Goal: Task Accomplishment & Management: Complete application form

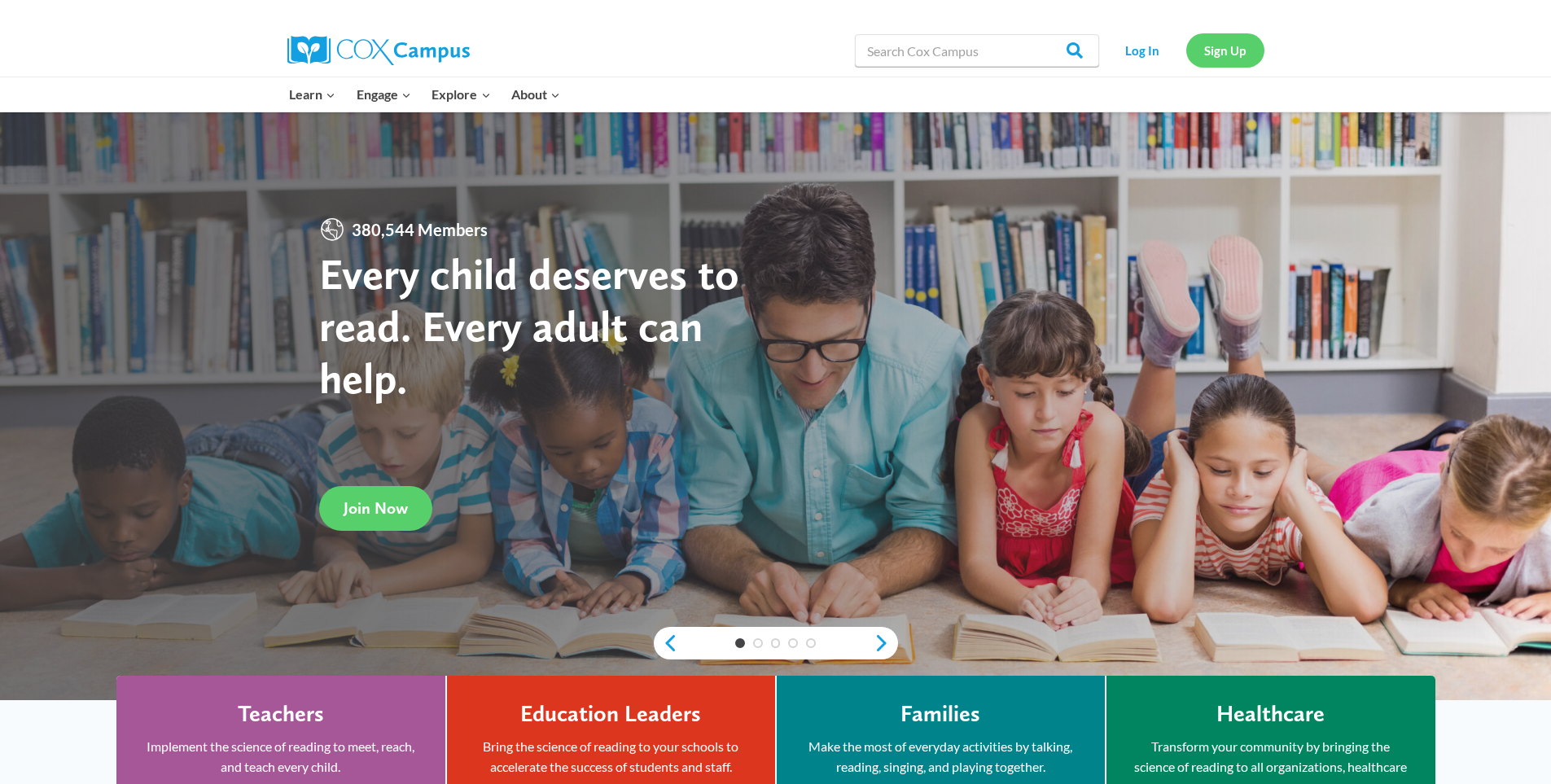
click at [1229, 45] on link "Sign Up" at bounding box center [1225, 49] width 78 height 33
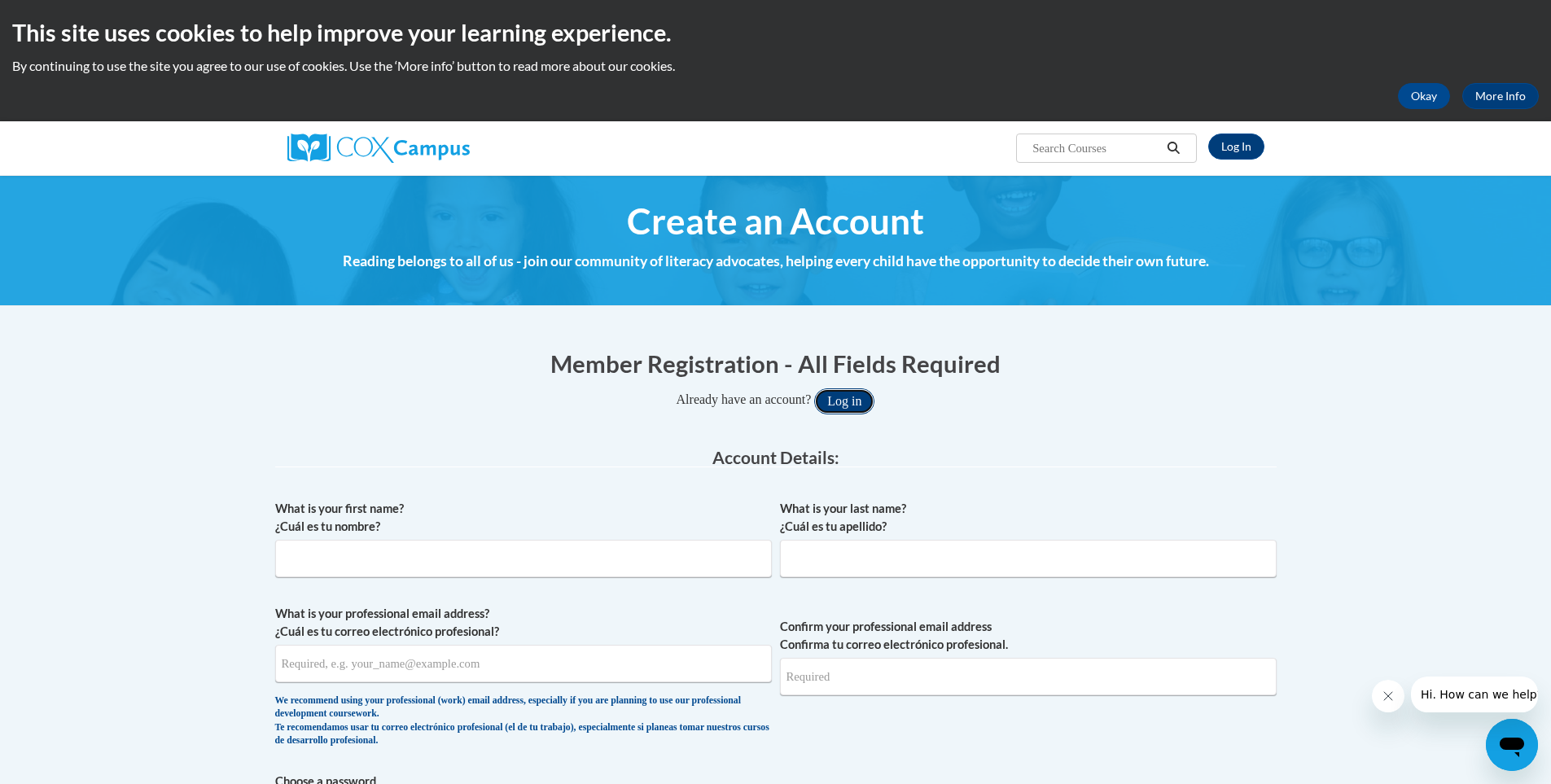
click at [846, 401] on button "Log in" at bounding box center [844, 401] width 60 height 26
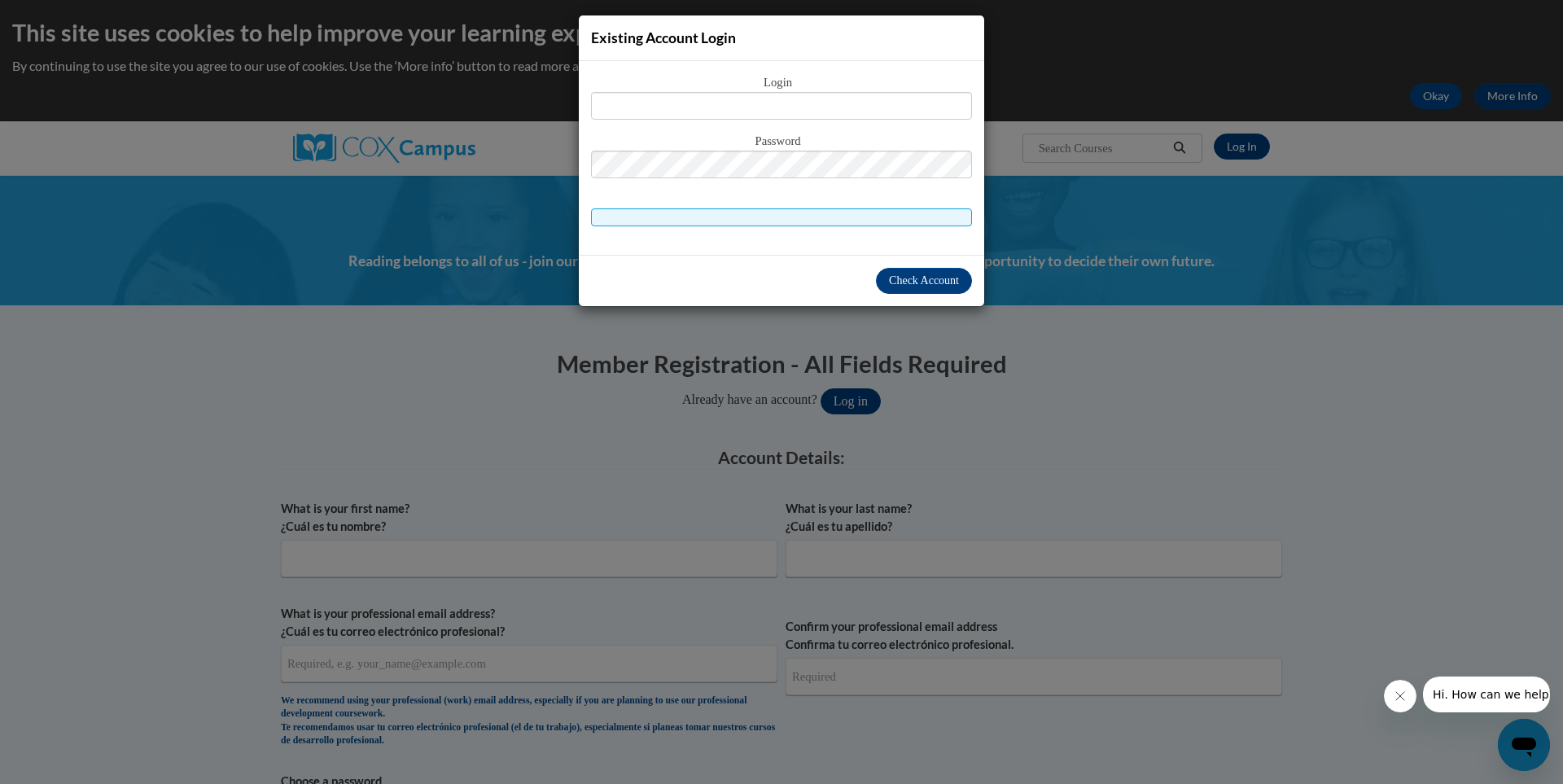
click at [590, 364] on div "Existing Account Login Login Password" at bounding box center [782, 392] width 1563 height 784
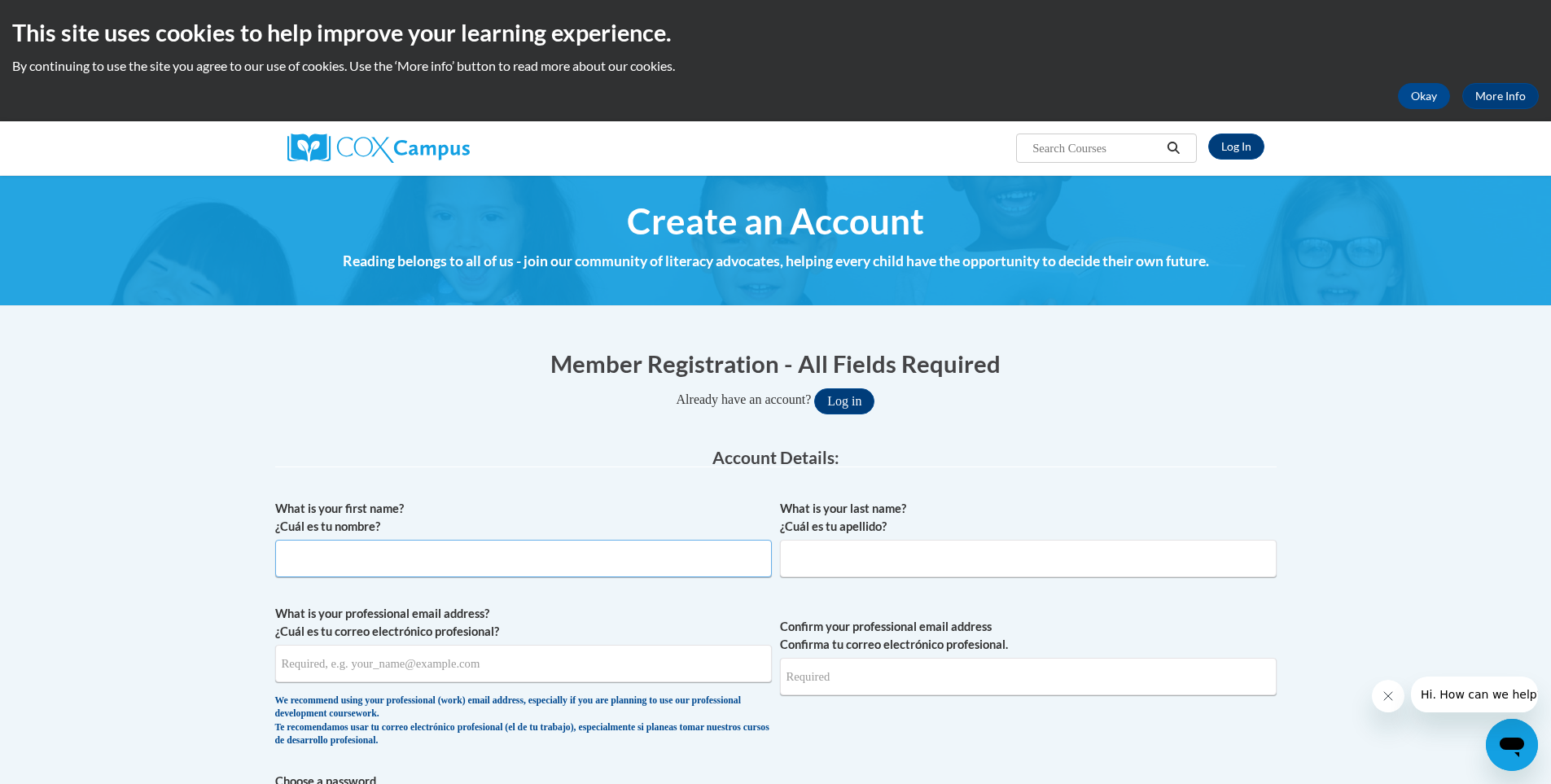
click at [446, 563] on input "What is your first name? ¿Cuál es tu nombre?" at bounding box center [523, 558] width 497 height 37
type input "Alexis"
type input "S"
type input "A"
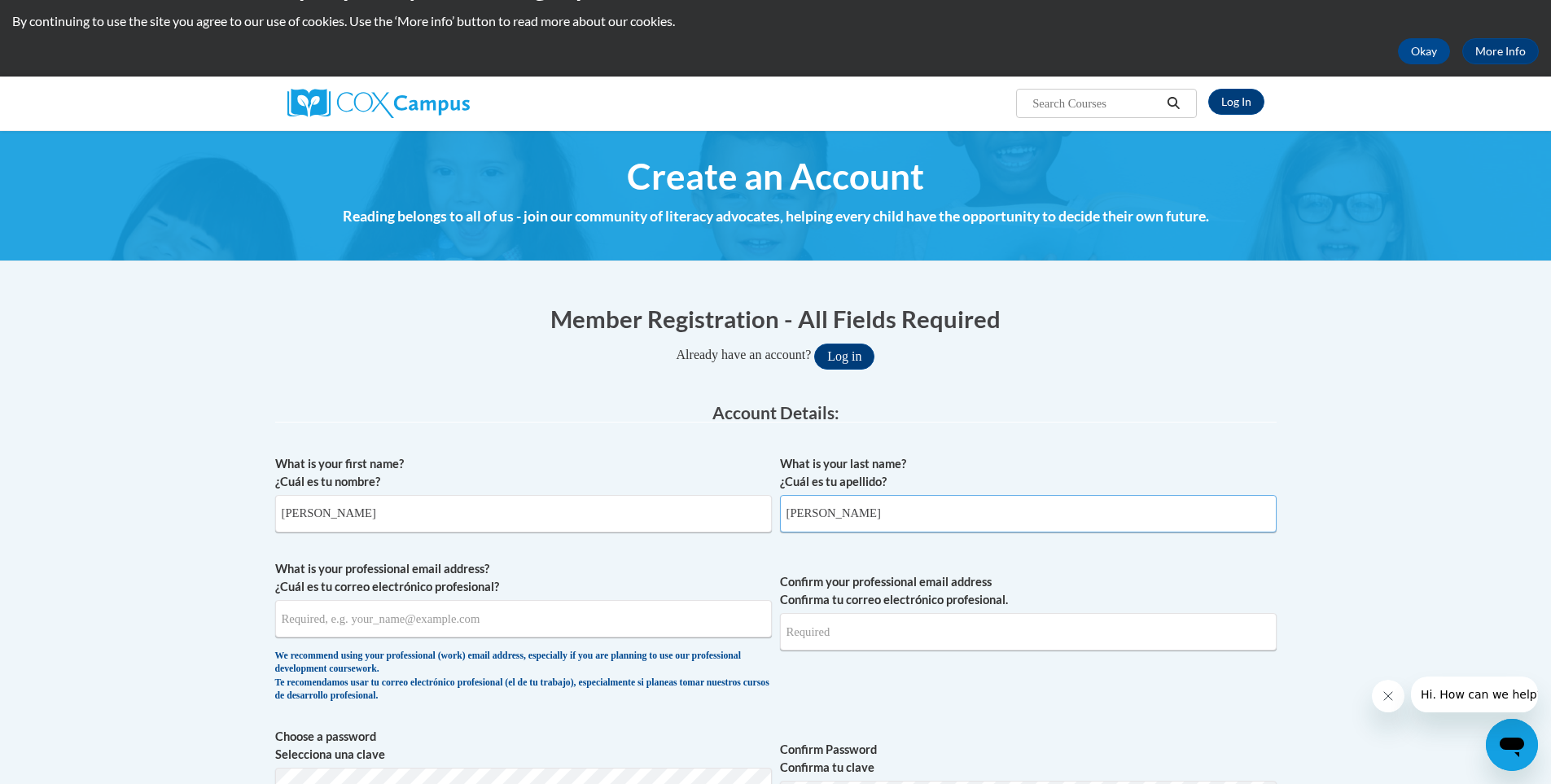
scroll to position [81, 0]
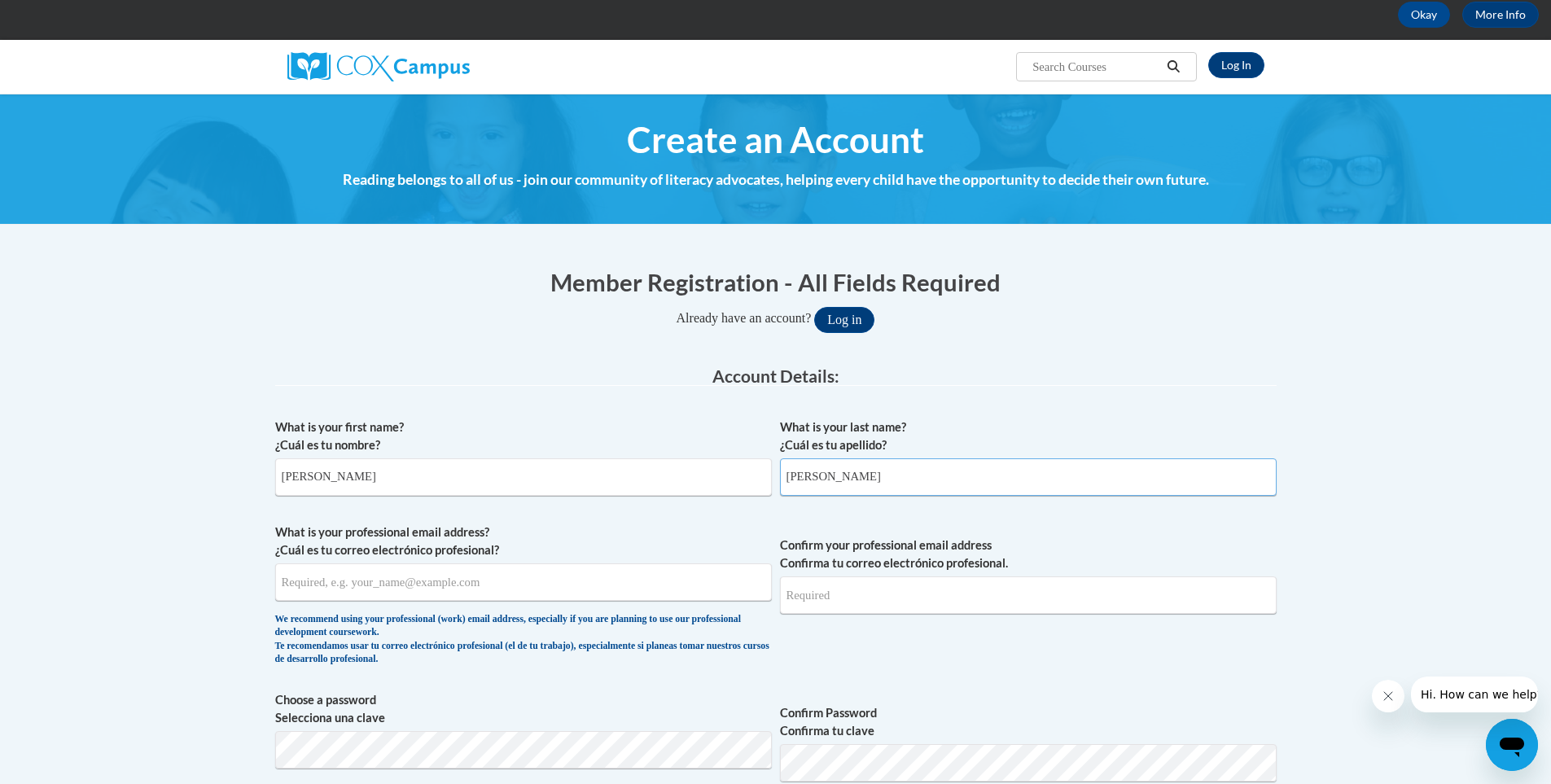
type input "Stovall"
drag, startPoint x: 447, startPoint y: 583, endPoint x: 574, endPoint y: 356, distance: 260.1
click at [447, 582] on input "What is your professional email address? ¿Cuál es tu correo electrónico profesi…" at bounding box center [523, 582] width 497 height 37
type input "astovall@prvoinc.org"
click at [858, 601] on input "Confirm your professional email address Confirma tu correo electrónico profesio…" at bounding box center [1028, 595] width 497 height 37
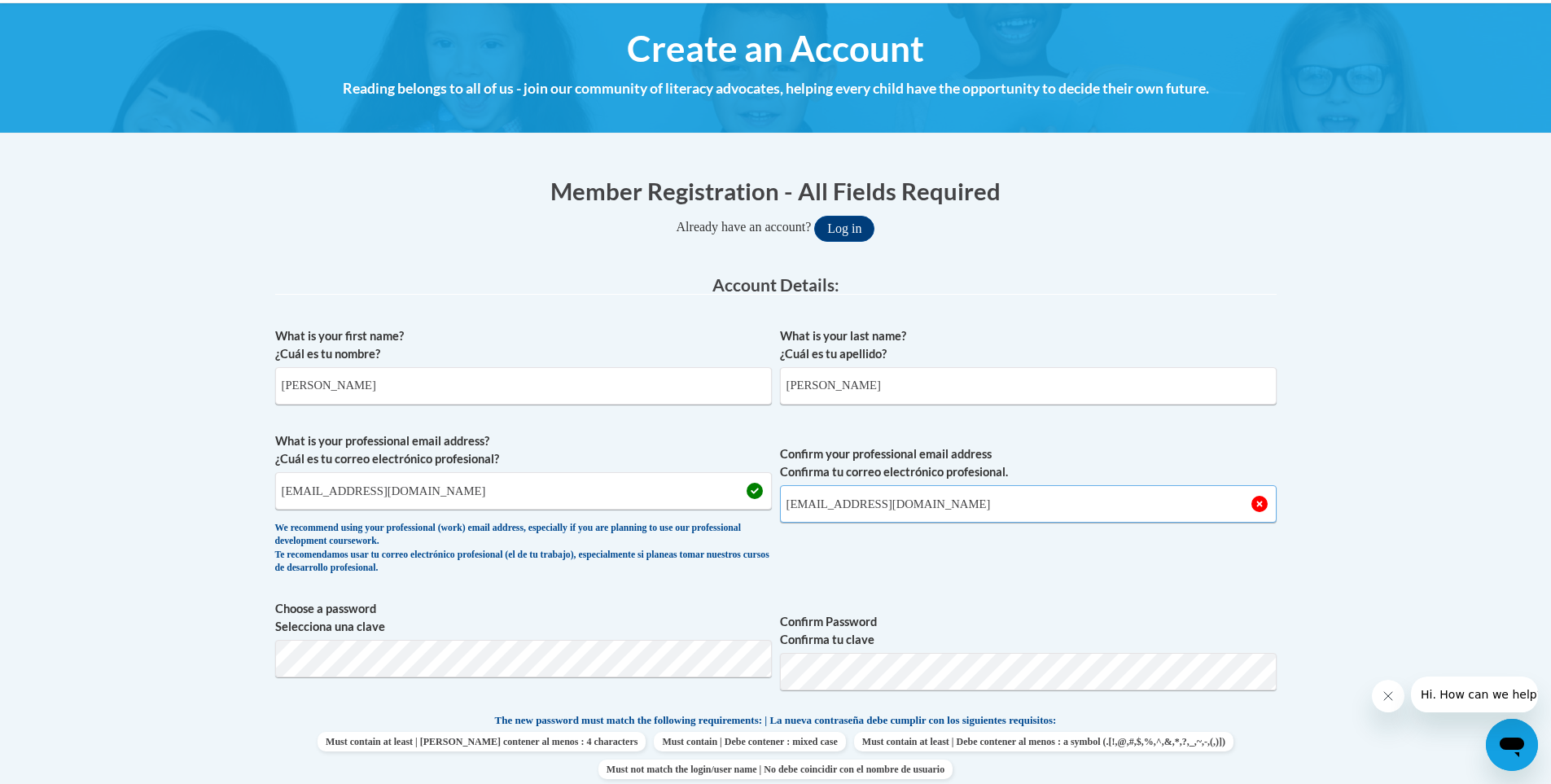
scroll to position [244, 0]
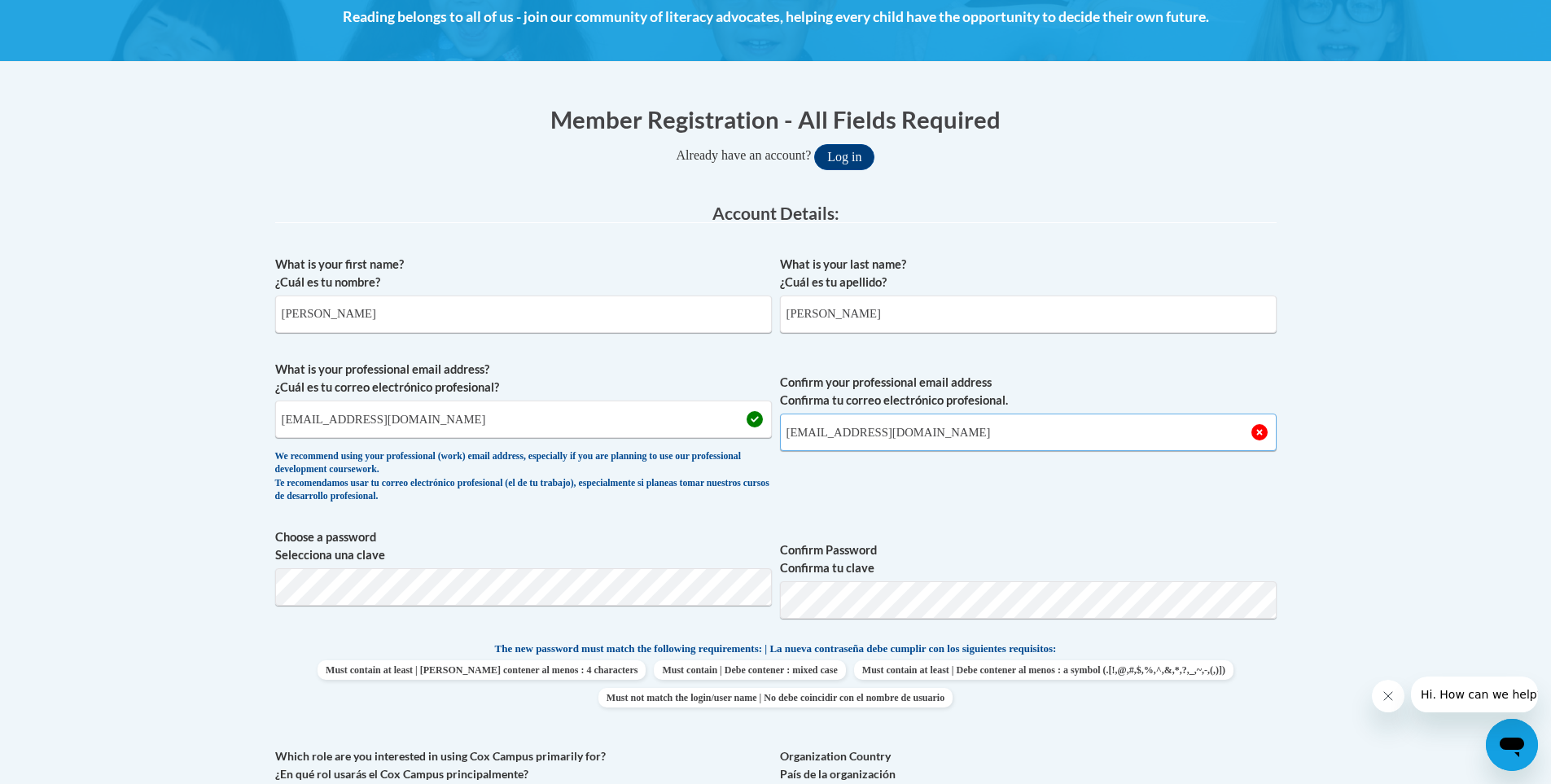
type input "astovall@prvoinc.org"
click at [1047, 525] on div "What is your first name? ¿Cuál es tu nombre? Alexis What is your last name? ¿Cu…" at bounding box center [776, 619] width 1002 height 743
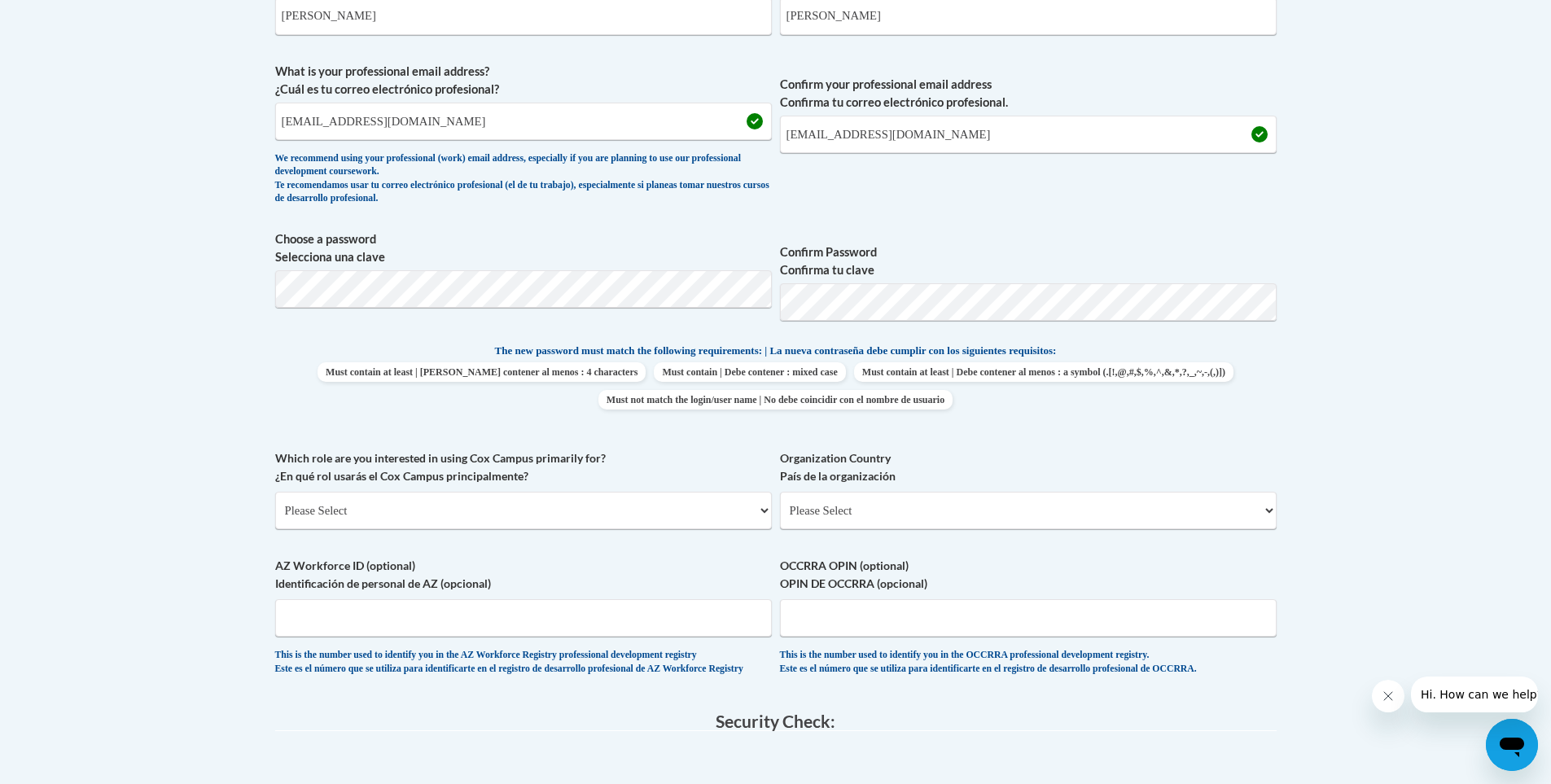
scroll to position [570, 0]
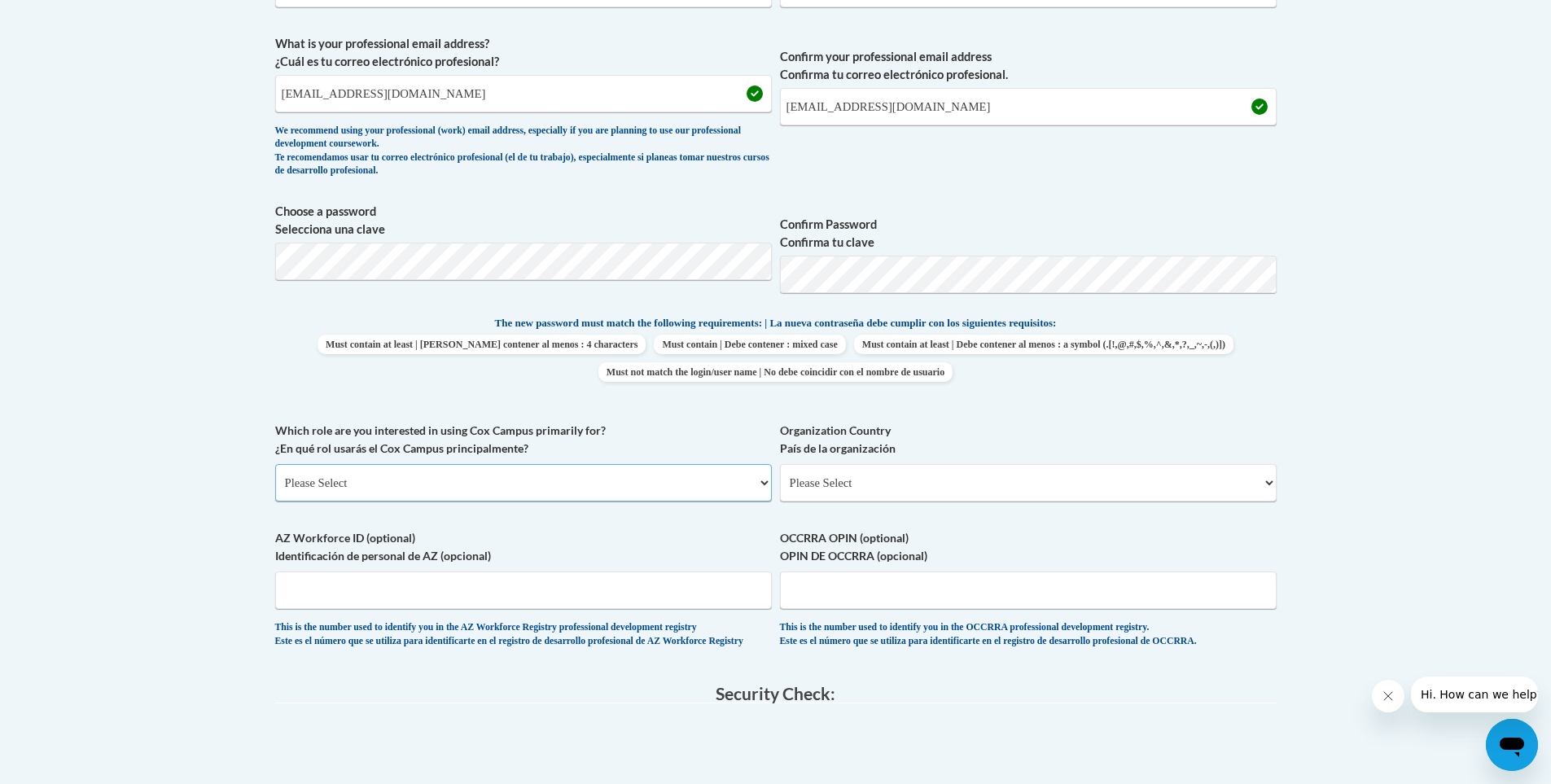
click at [423, 491] on select "Please Select College/University | Colegio/Universidad Community/Nonprofit Part…" at bounding box center [523, 482] width 497 height 37
select select "fbf2d438-af2f-41f8-98f1-81c410e29de3"
click at [275, 463] on select "Please Select College/University | Colegio/Universidad Community/Nonprofit Part…" at bounding box center [523, 482] width 497 height 37
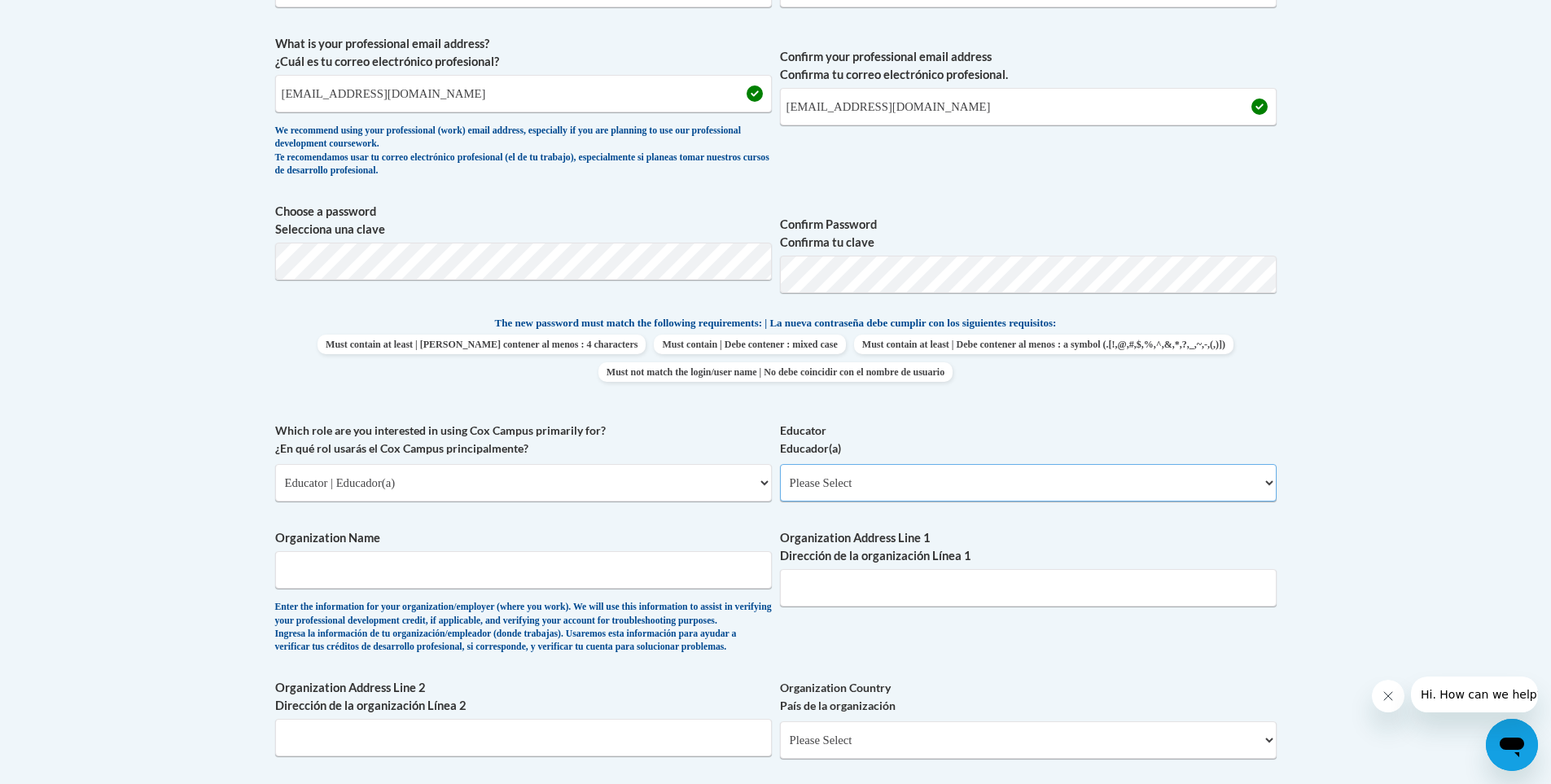
click at [833, 478] on select "Please Select Early Learning/Daycare Teacher/Family Home Care Provider | Maestr…" at bounding box center [1028, 482] width 497 height 37
select select "5e2af403-4f2c-4e49-a02f-103e55d7b75b"
click at [780, 463] on select "Please Select Early Learning/Daycare Teacher/Family Home Care Provider | Maestr…" at bounding box center [1028, 482] width 497 height 37
click at [442, 579] on input "Organization Name" at bounding box center [523, 569] width 497 height 37
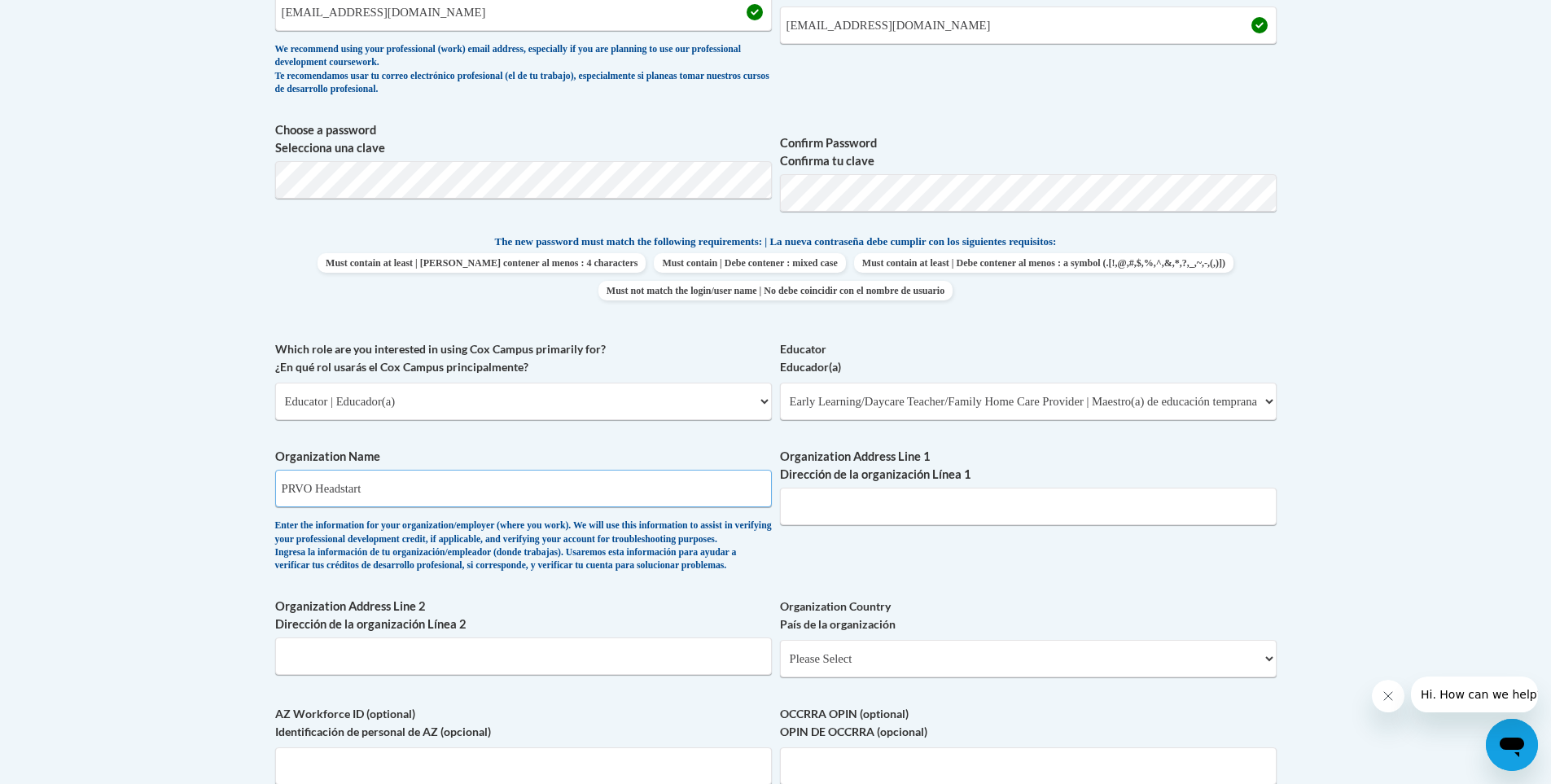
scroll to position [732, 0]
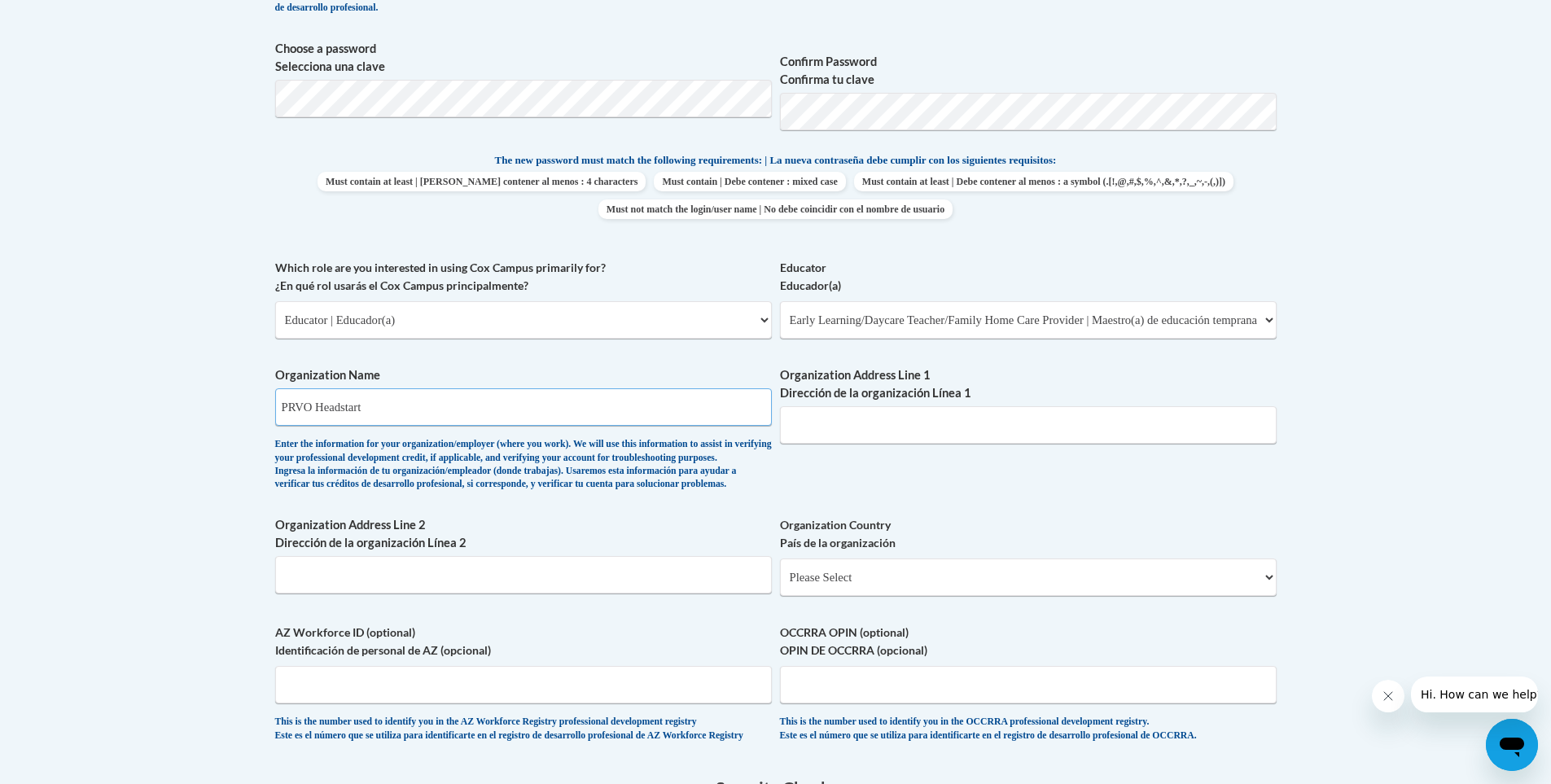
type input "PRVO Headstart"
click at [811, 412] on input "Organization Address Line 1 Dirección de la organización Línea 1" at bounding box center [1028, 425] width 497 height 37
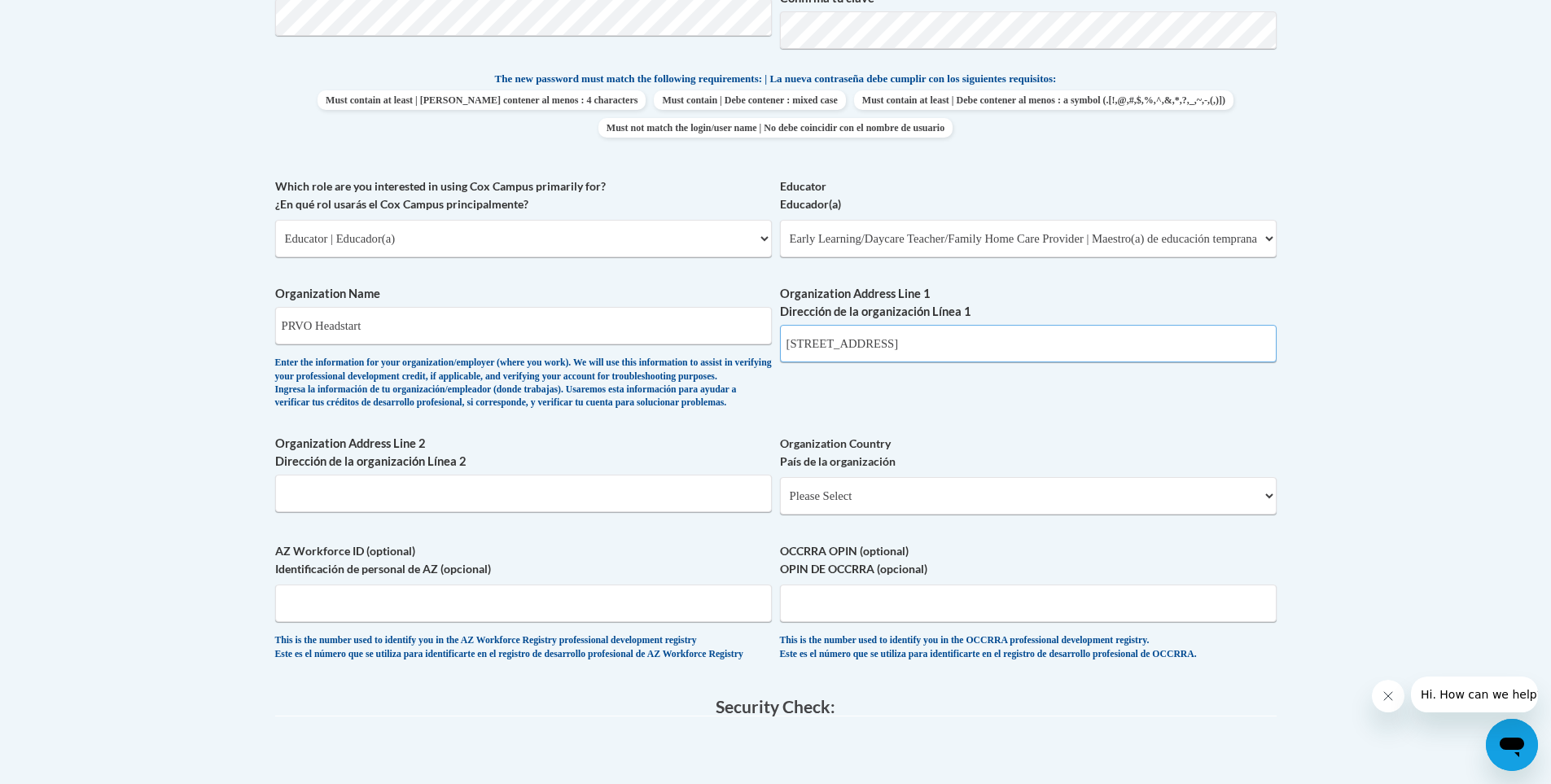
type input "201 W Central Ave"
click at [809, 513] on select "Please Select United States | Estados Unidos Outside of the United States | Fue…" at bounding box center [1028, 496] width 497 height 37
select select "ad49bcad-a171-4b2e-b99c-48b446064914"
click at [780, 503] on select "Please Select United States | Estados Unidos Outside of the United States | Fue…" at bounding box center [1028, 496] width 497 height 37
select select
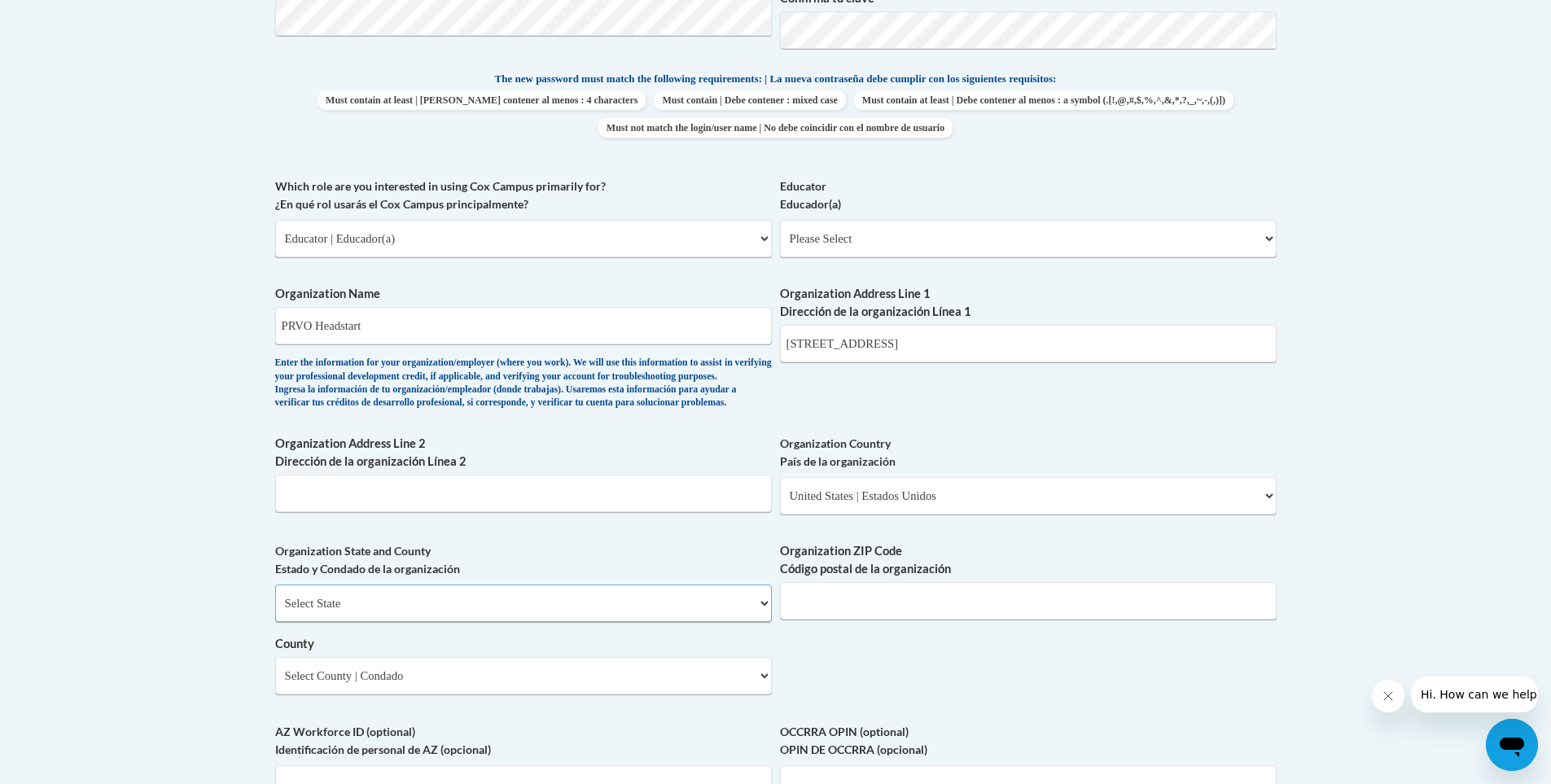
click at [586, 622] on select "Select State Alabama Alaska Arizona Arkansas California Colorado Connecticut De…" at bounding box center [523, 603] width 497 height 37
select select "Mississippi"
click at [275, 611] on select "Select State Alabama Alaska Arizona Arkansas California Colorado Connecticut De…" at bounding box center [523, 603] width 497 height 37
click at [824, 514] on select "Please Select United States | Estados Unidos Outside of the United States | Fue…" at bounding box center [1028, 496] width 497 height 37
click at [780, 503] on select "Please Select United States | Estados Unidos Outside of the United States | Fue…" at bounding box center [1028, 496] width 497 height 37
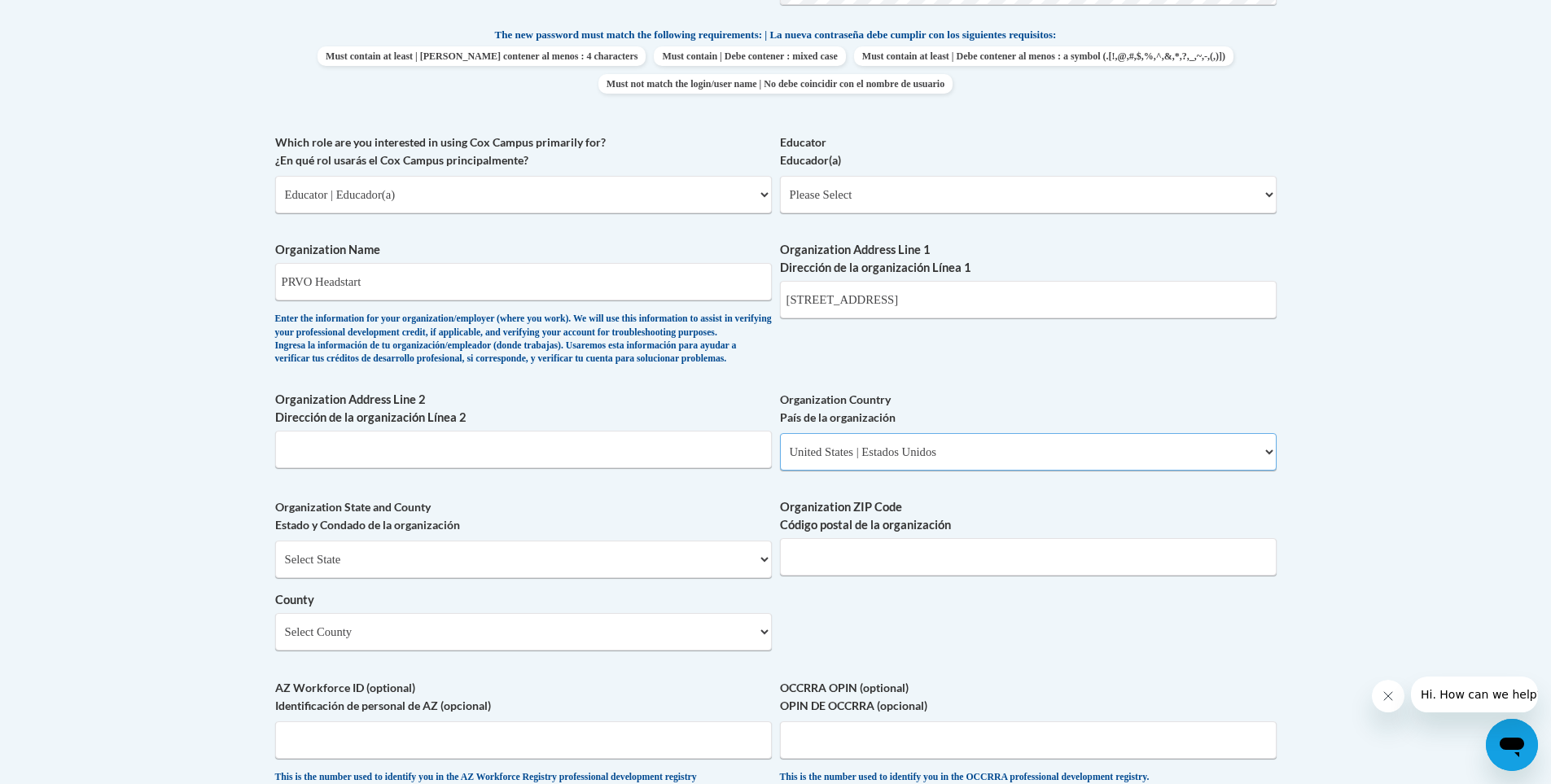
scroll to position [895, 0]
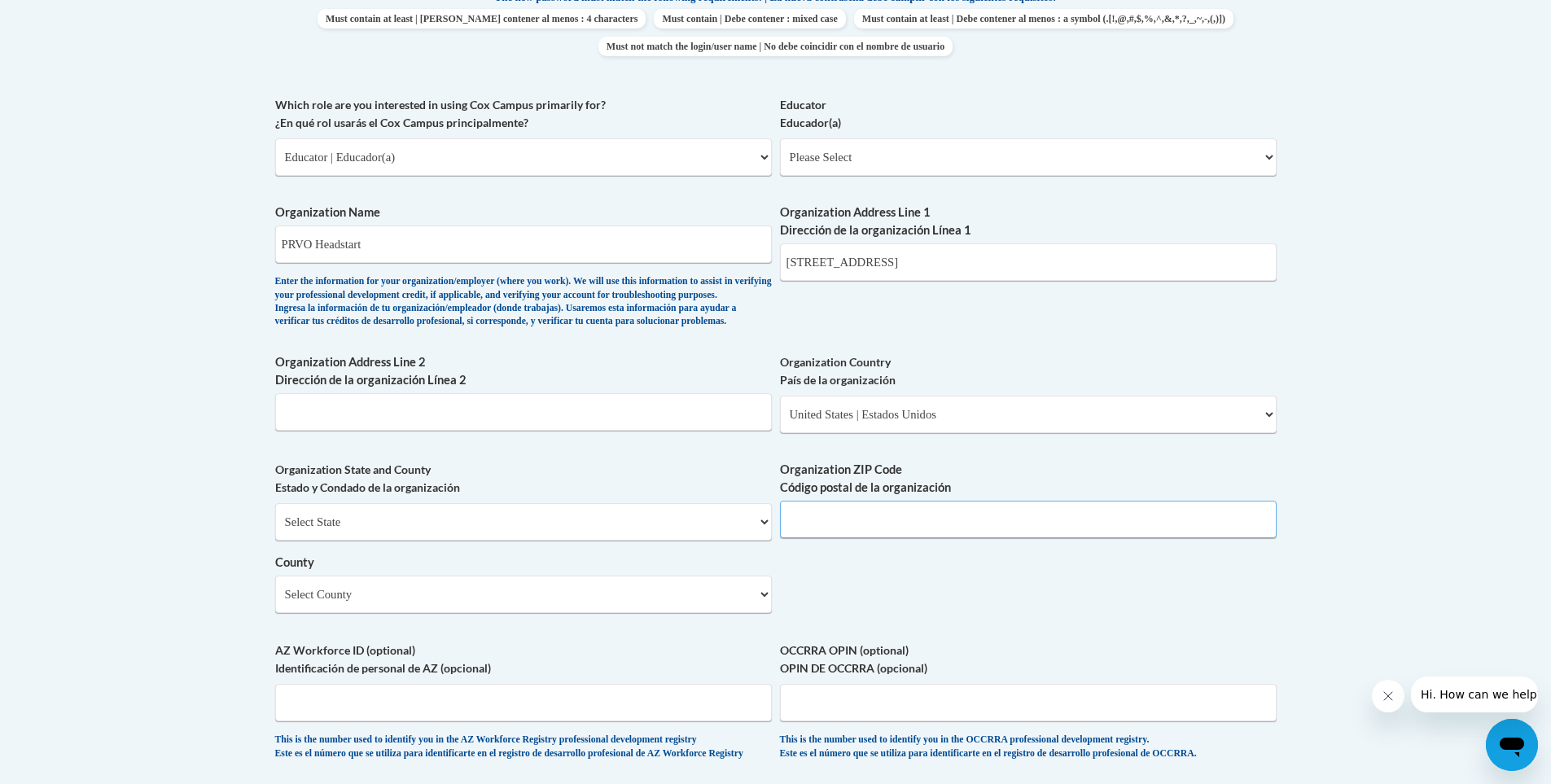
click at [831, 538] on input "Organization ZIP Code Código postal de la organización" at bounding box center [1028, 519] width 497 height 37
type input "39465"
click at [474, 613] on select "Select County Adams Alcorn Amite Attala Benton Bolivar Calhoun Carroll Chickasa…" at bounding box center [523, 594] width 497 height 37
select select "Forrest"
click at [275, 602] on select "Select County Adams Alcorn Amite Attala Benton Bolivar Calhoun Carroll Chickasa…" at bounding box center [523, 594] width 497 height 37
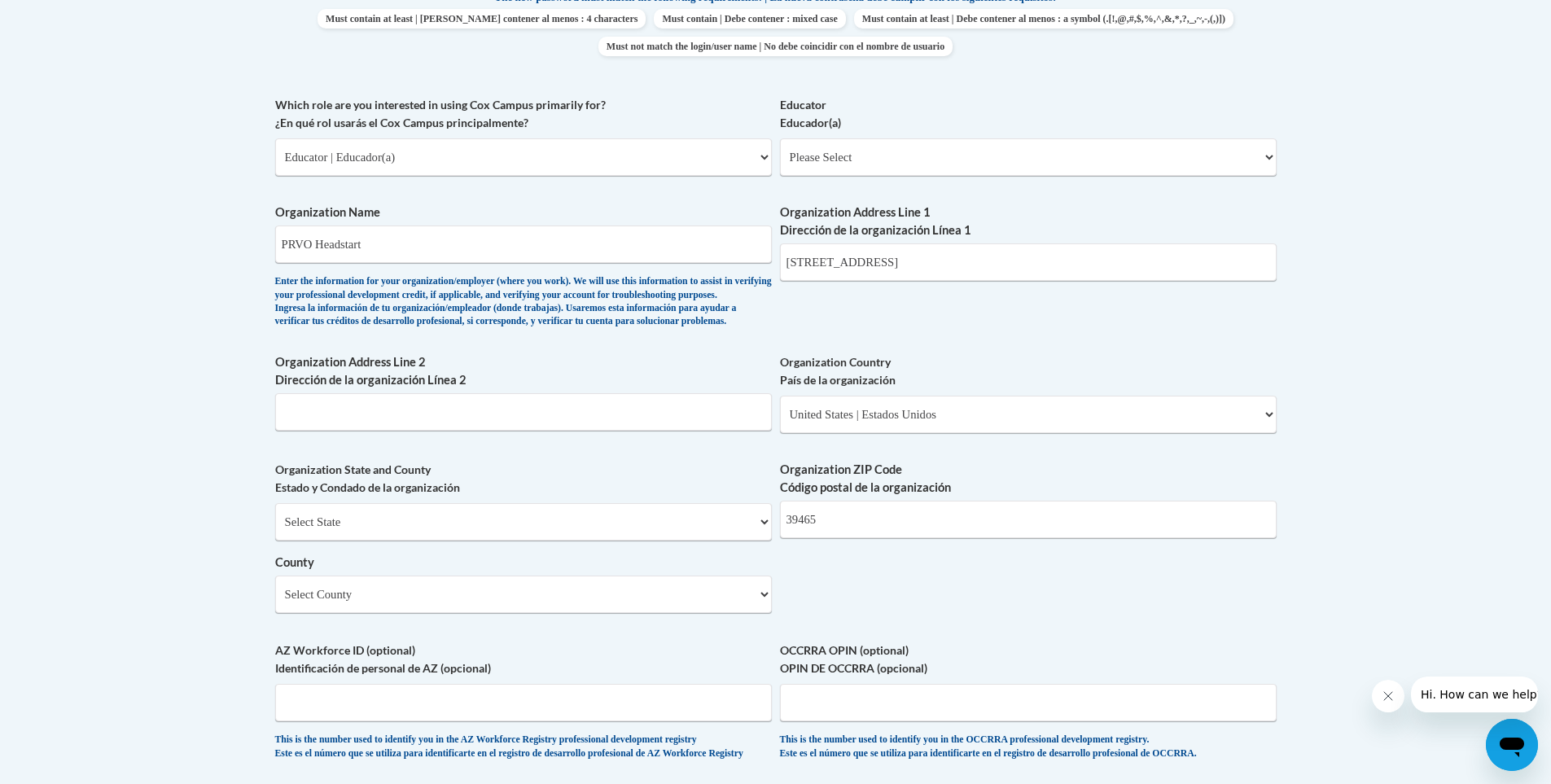
click at [244, 606] on body "This site uses cookies to help improve your learning experience. By continuing …" at bounding box center [775, 317] width 1551 height 2425
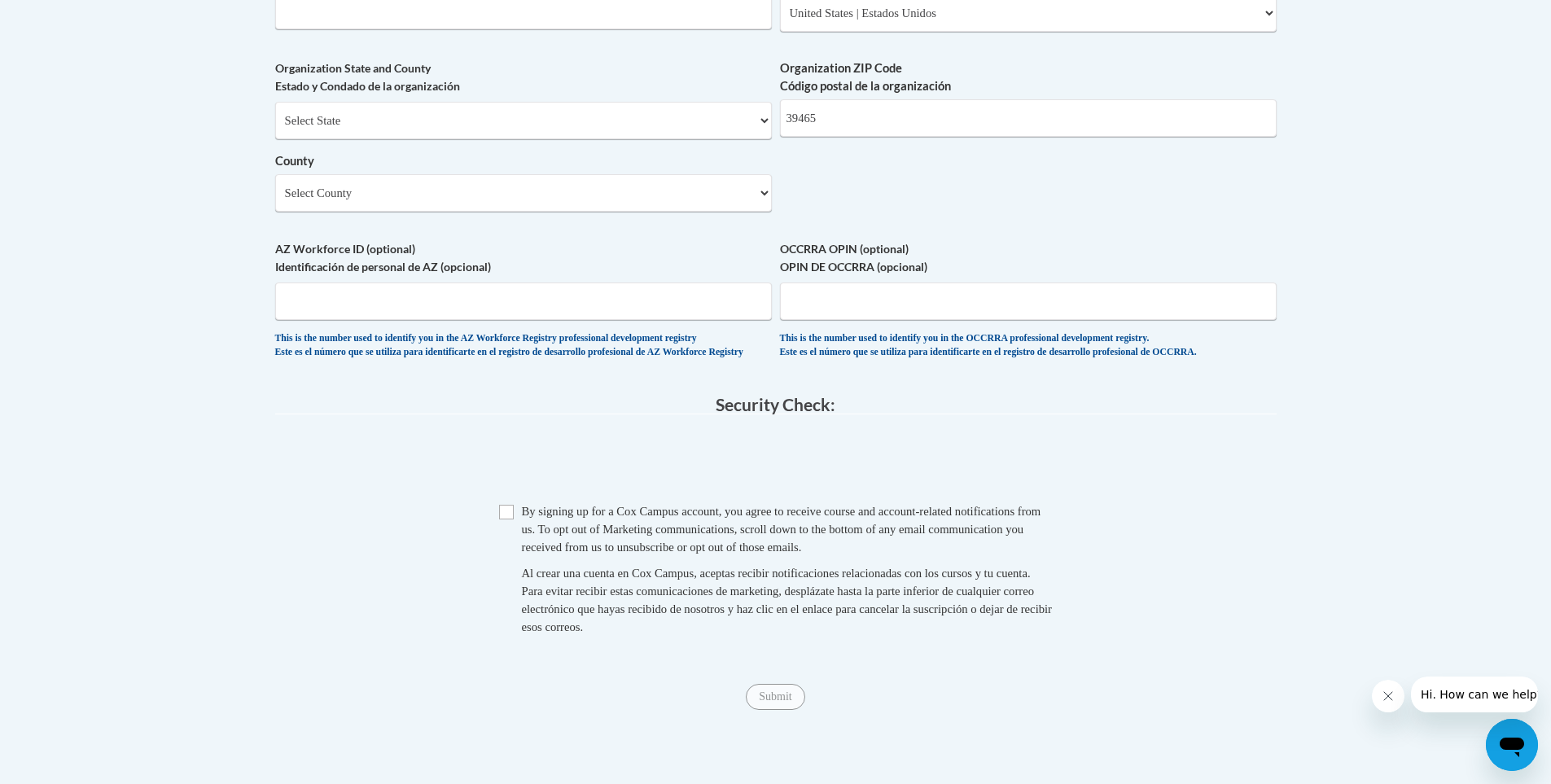
scroll to position [1302, 0]
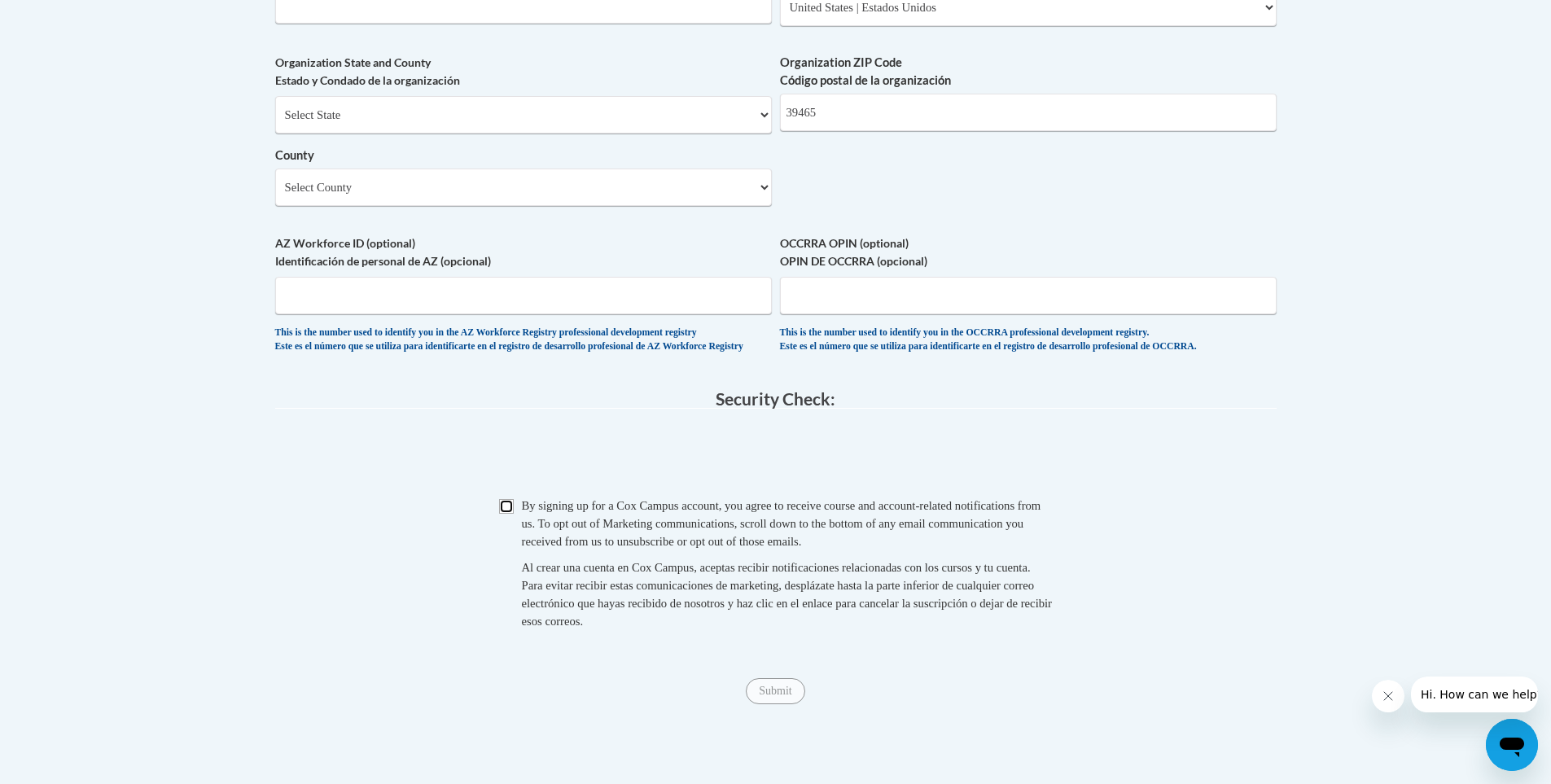
click at [507, 513] on input "Checkbox" at bounding box center [506, 506] width 14 height 14
checkbox input "true"
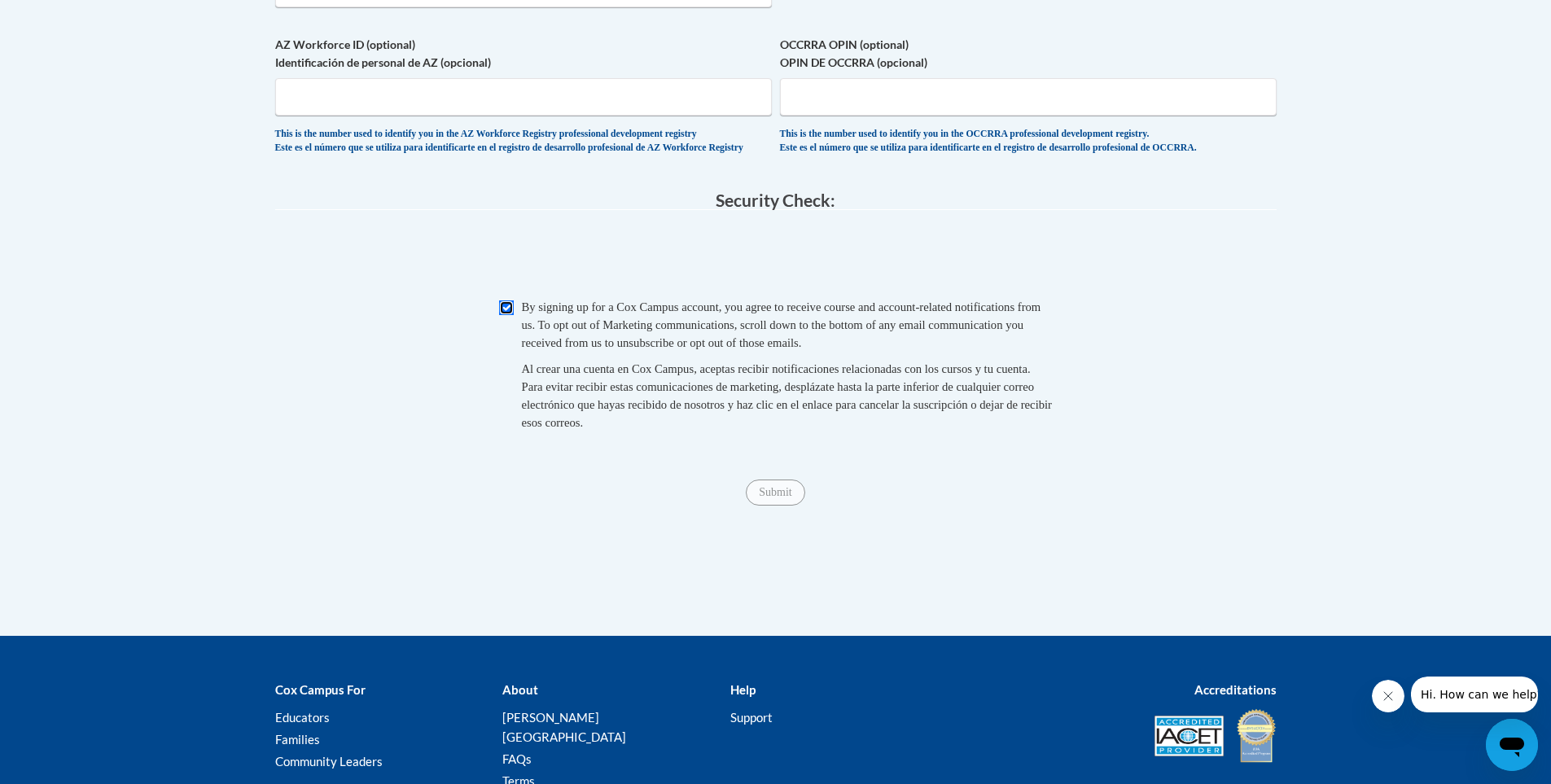
scroll to position [1546, 0]
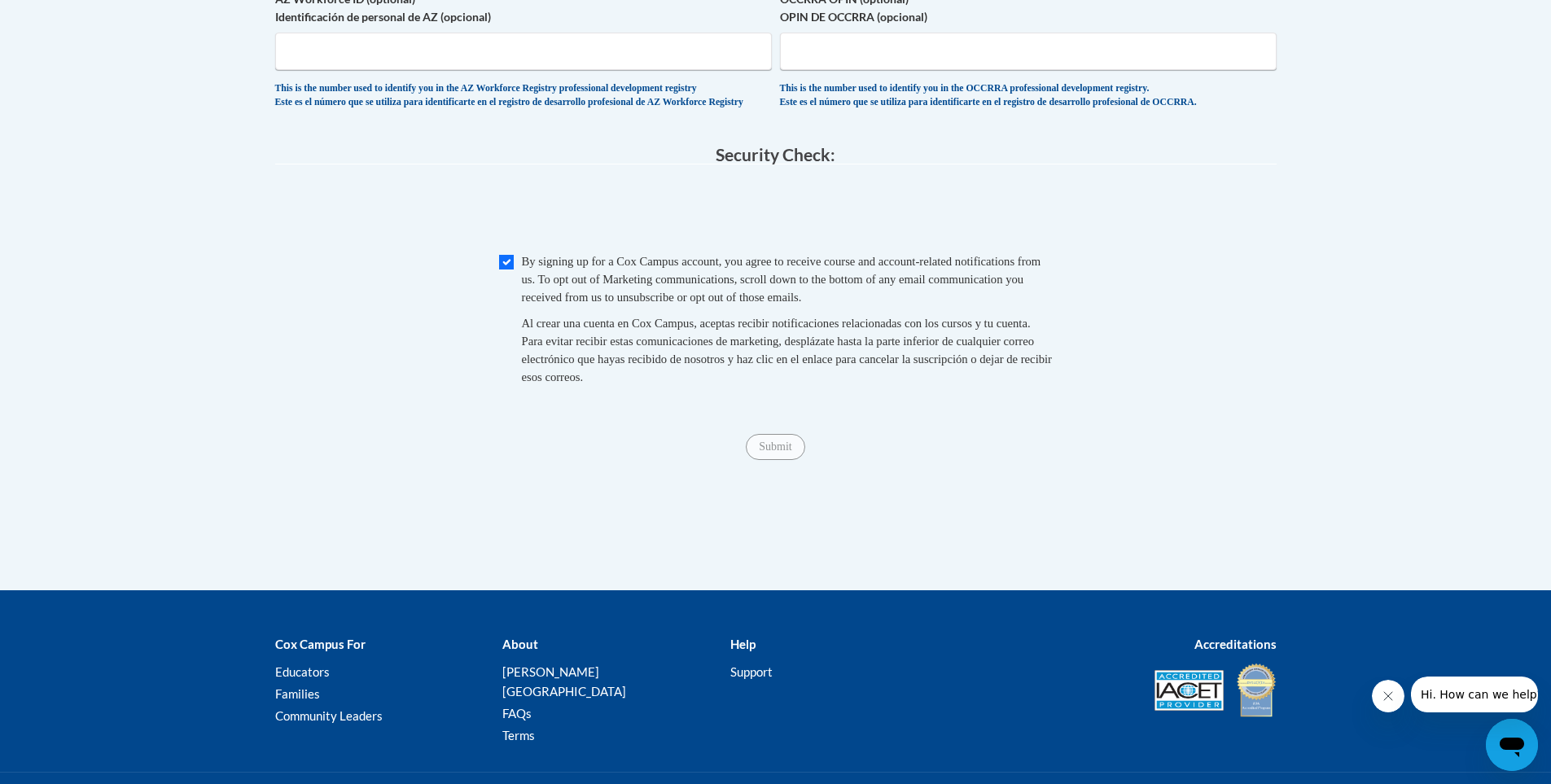
click at [616, 460] on div "Submit Submit" at bounding box center [776, 447] width 1002 height 26
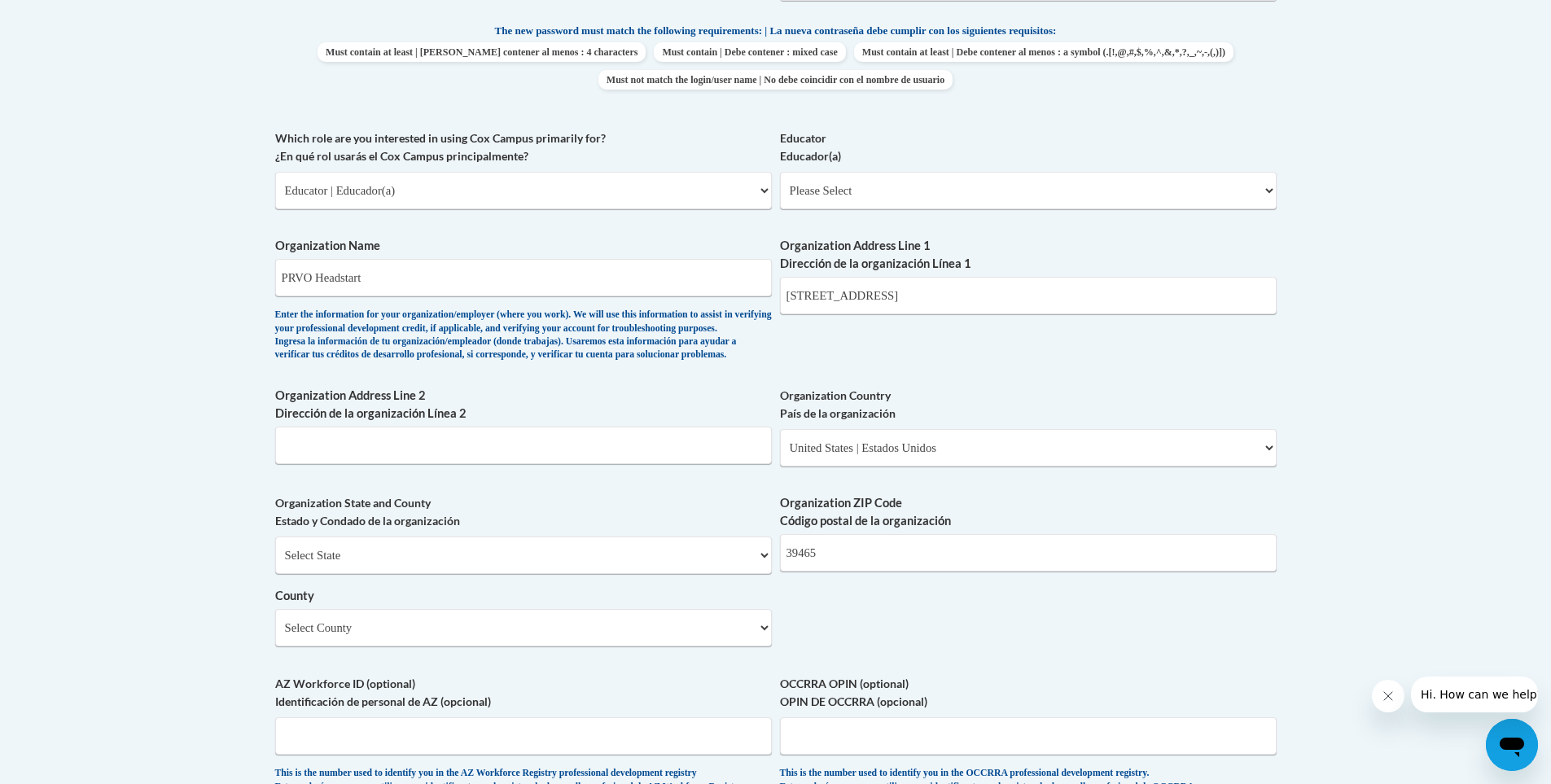
scroll to position [814, 0]
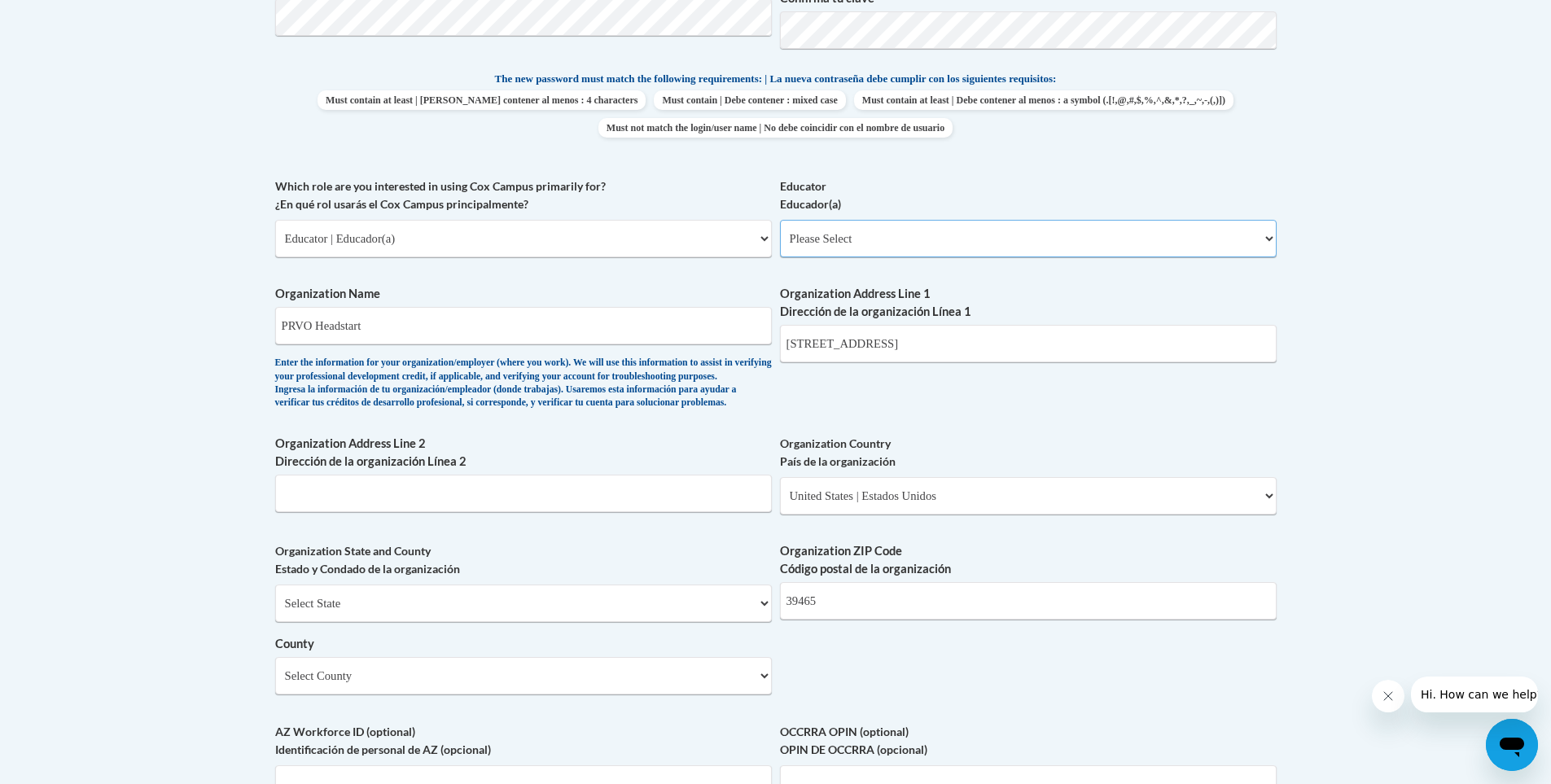
click at [796, 241] on select "Please Select Early Learning/Daycare Teacher/Family Home Care Provider | Maestr…" at bounding box center [1028, 238] width 497 height 37
select select "5e2af403-4f2c-4e49-a02f-103e55d7b75b"
click at [780, 220] on select "Please Select Early Learning/Daycare Teacher/Family Home Care Provider | Maestr…" at bounding box center [1028, 238] width 497 height 37
select select "null"
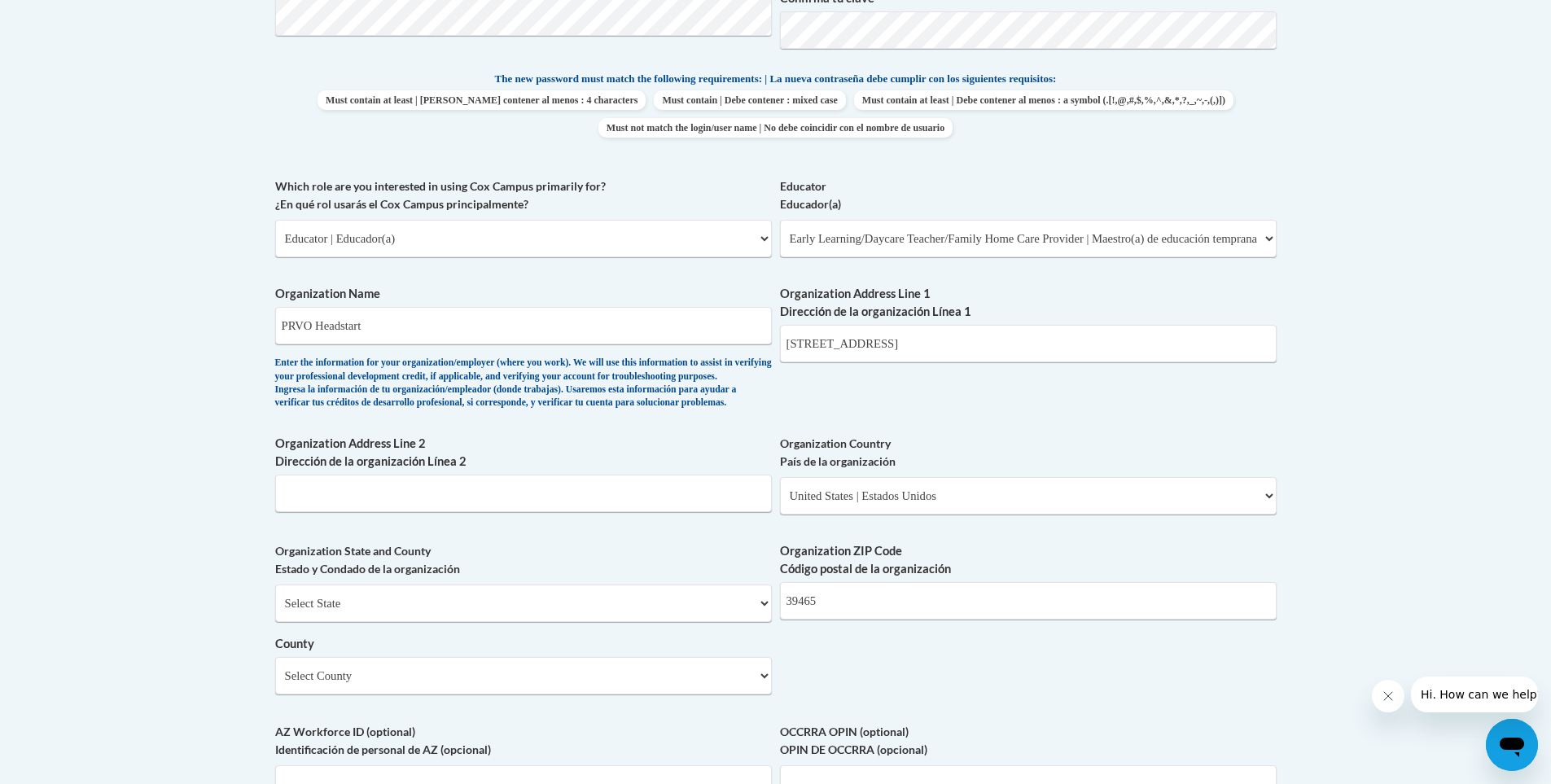
click at [174, 426] on body "This site uses cookies to help improve your learning experience. By continuing …" at bounding box center [775, 398] width 1551 height 2425
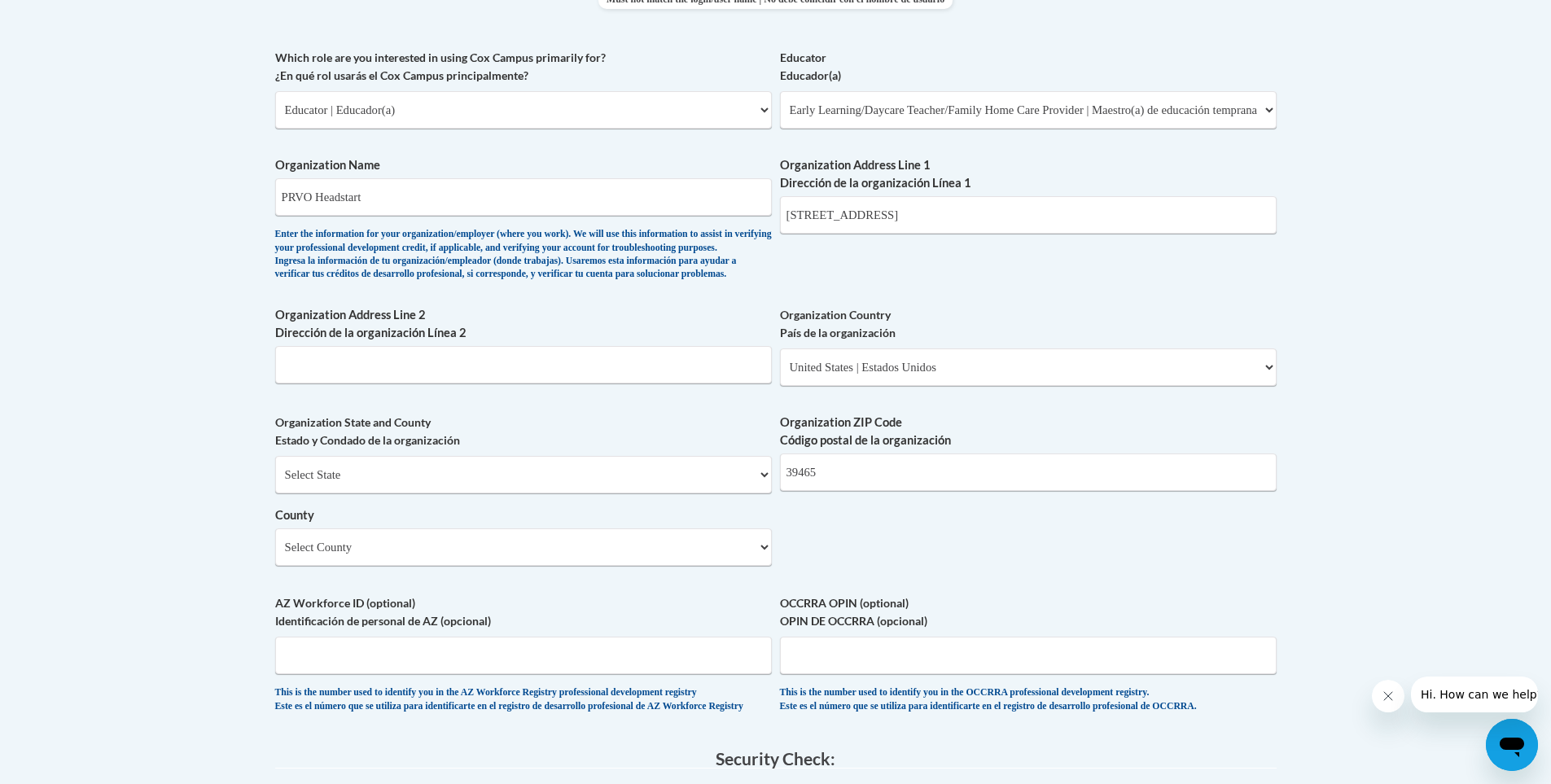
scroll to position [977, 0]
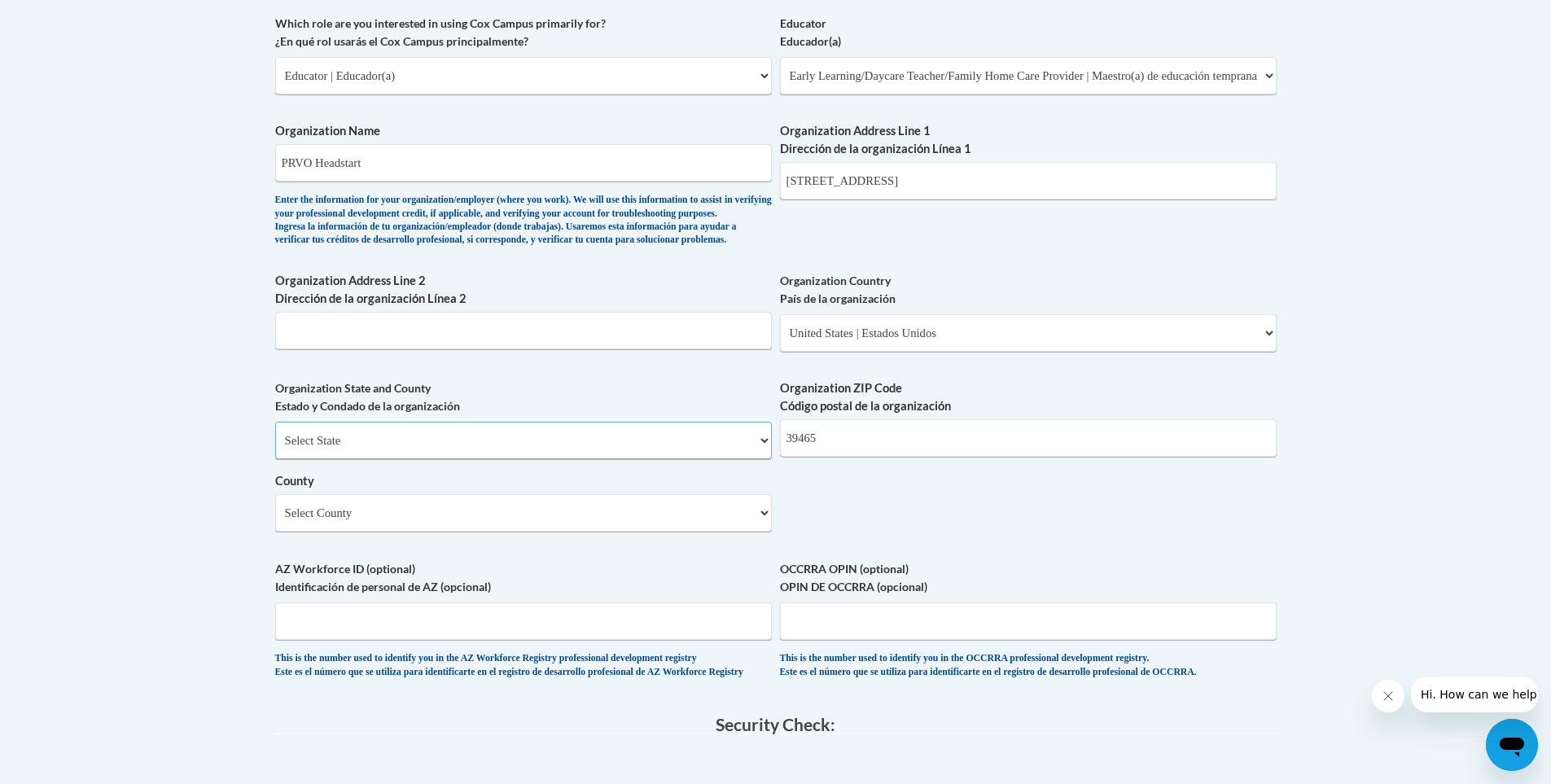
drag, startPoint x: 348, startPoint y: 449, endPoint x: 360, endPoint y: 453, distance: 12.6
click at [350, 449] on select "Select State Alabama Alaska Arizona Arkansas California Colorado Connecticut De…" at bounding box center [523, 440] width 497 height 37
click at [361, 454] on select "Select State Alabama Alaska Arizona Arkansas California Colorado Connecticut De…" at bounding box center [523, 440] width 497 height 37
select select "Mississippi"
click at [275, 448] on select "Select State Alabama Alaska Arizona Arkansas California Colorado Connecticut De…" at bounding box center [523, 440] width 497 height 37
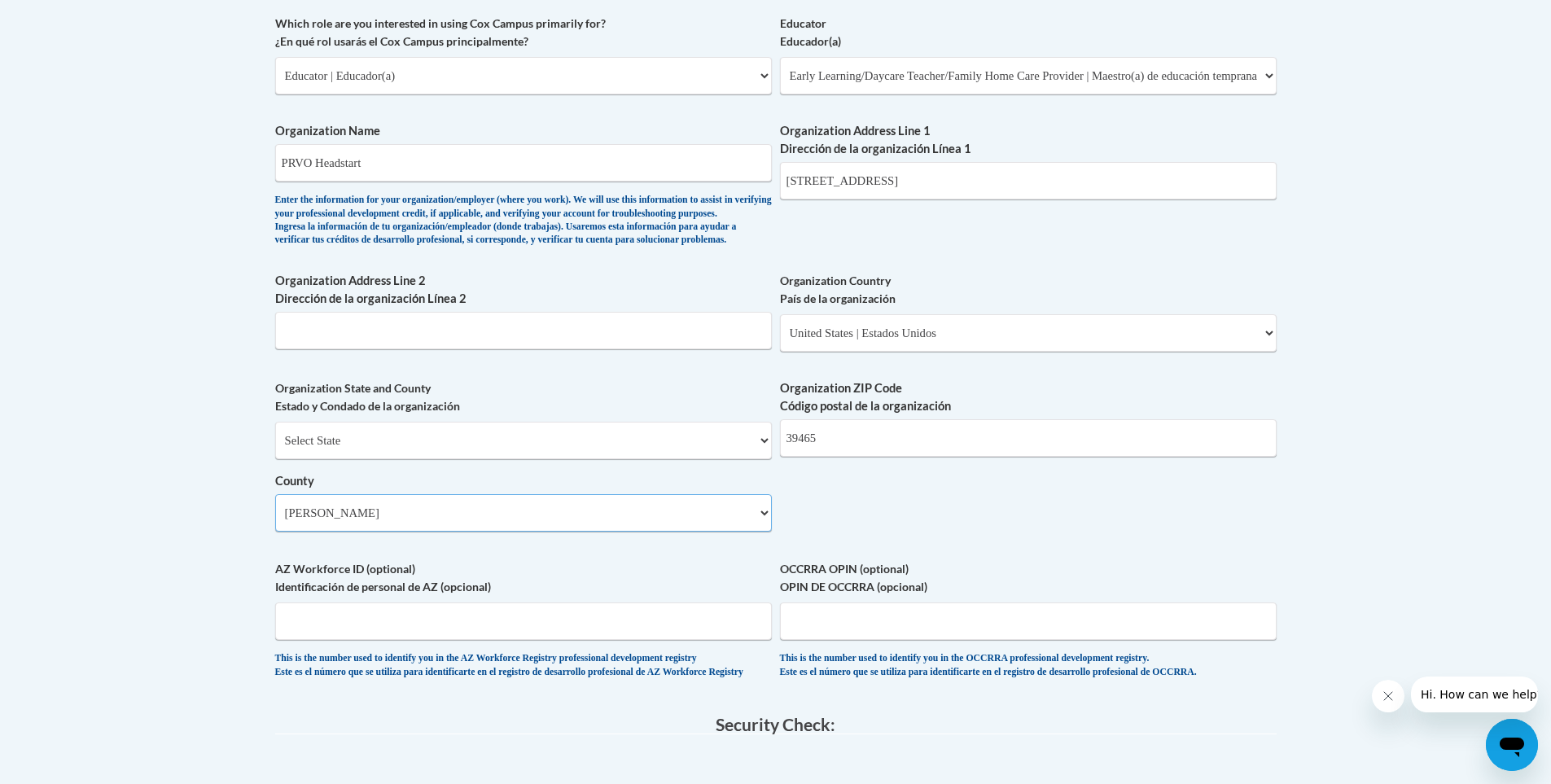
click at [567, 531] on select "Select County Adams Alcorn Amite Attala Benton Bolivar Calhoun Carroll Chickasa…" at bounding box center [523, 513] width 497 height 37
click at [199, 564] on body "This site uses cookies to help improve your learning experience. By continuing …" at bounding box center [775, 235] width 1551 height 2425
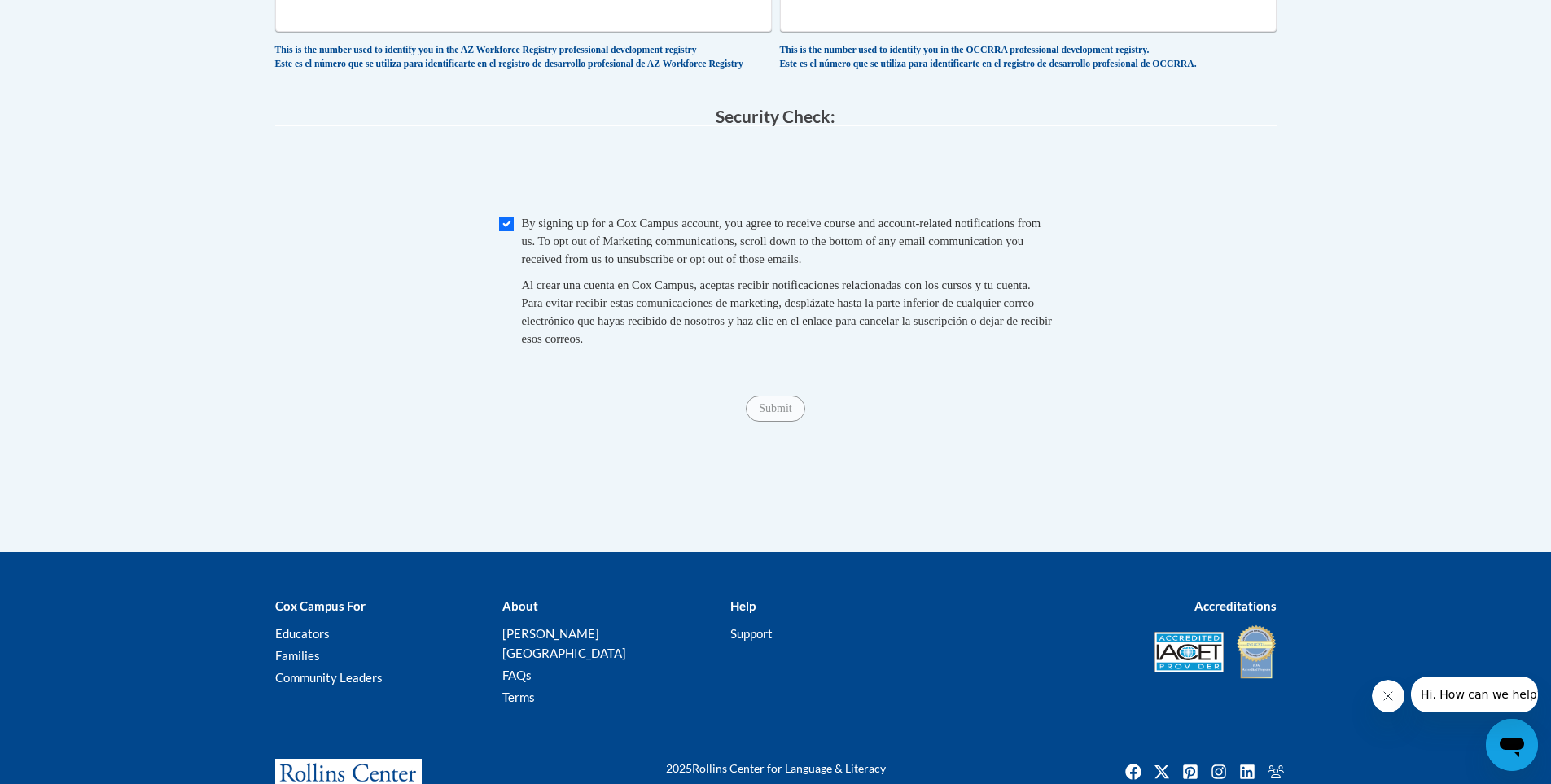
scroll to position [1628, 0]
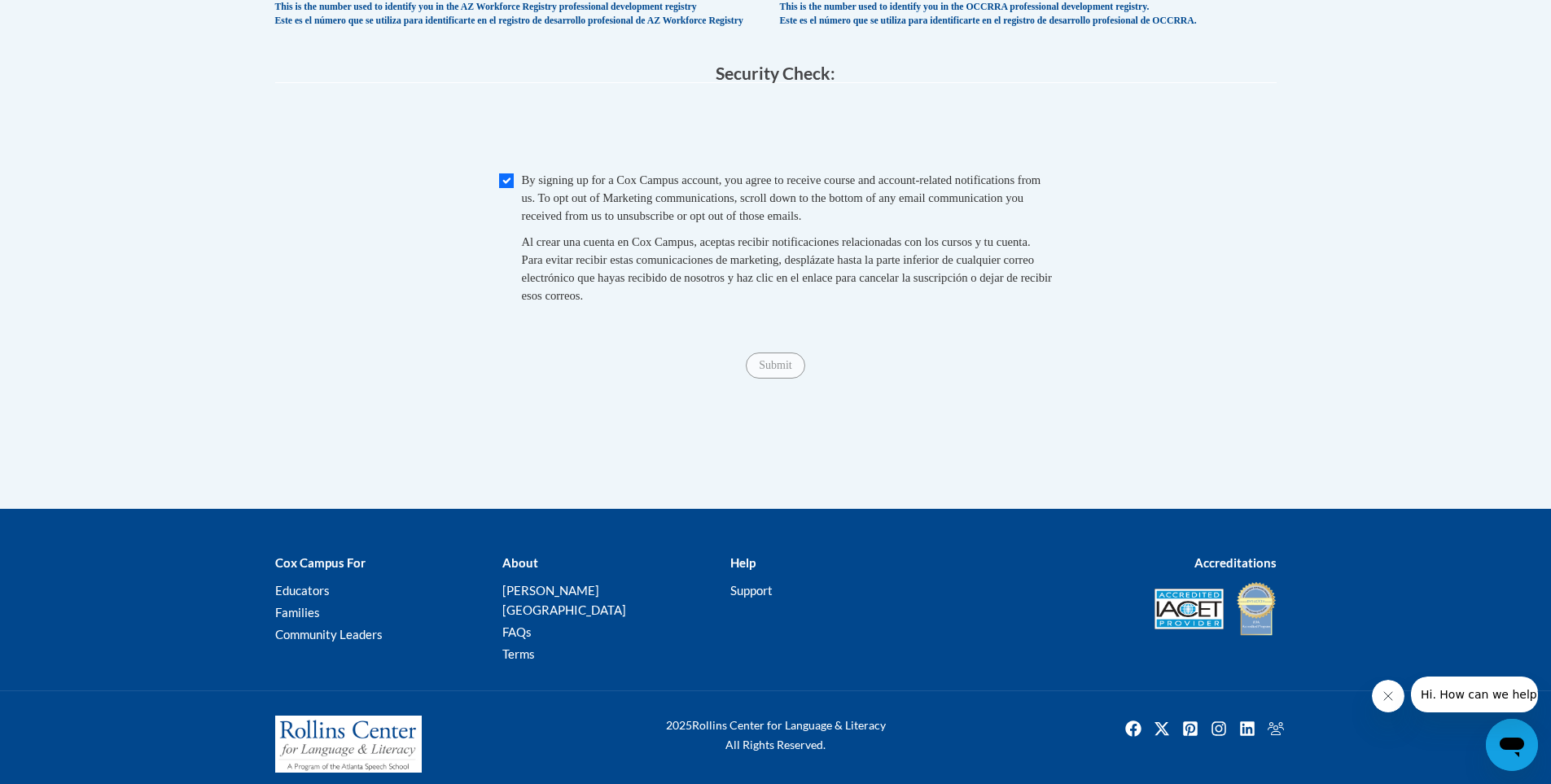
click at [776, 370] on span "Submit" at bounding box center [774, 363] width 58 height 13
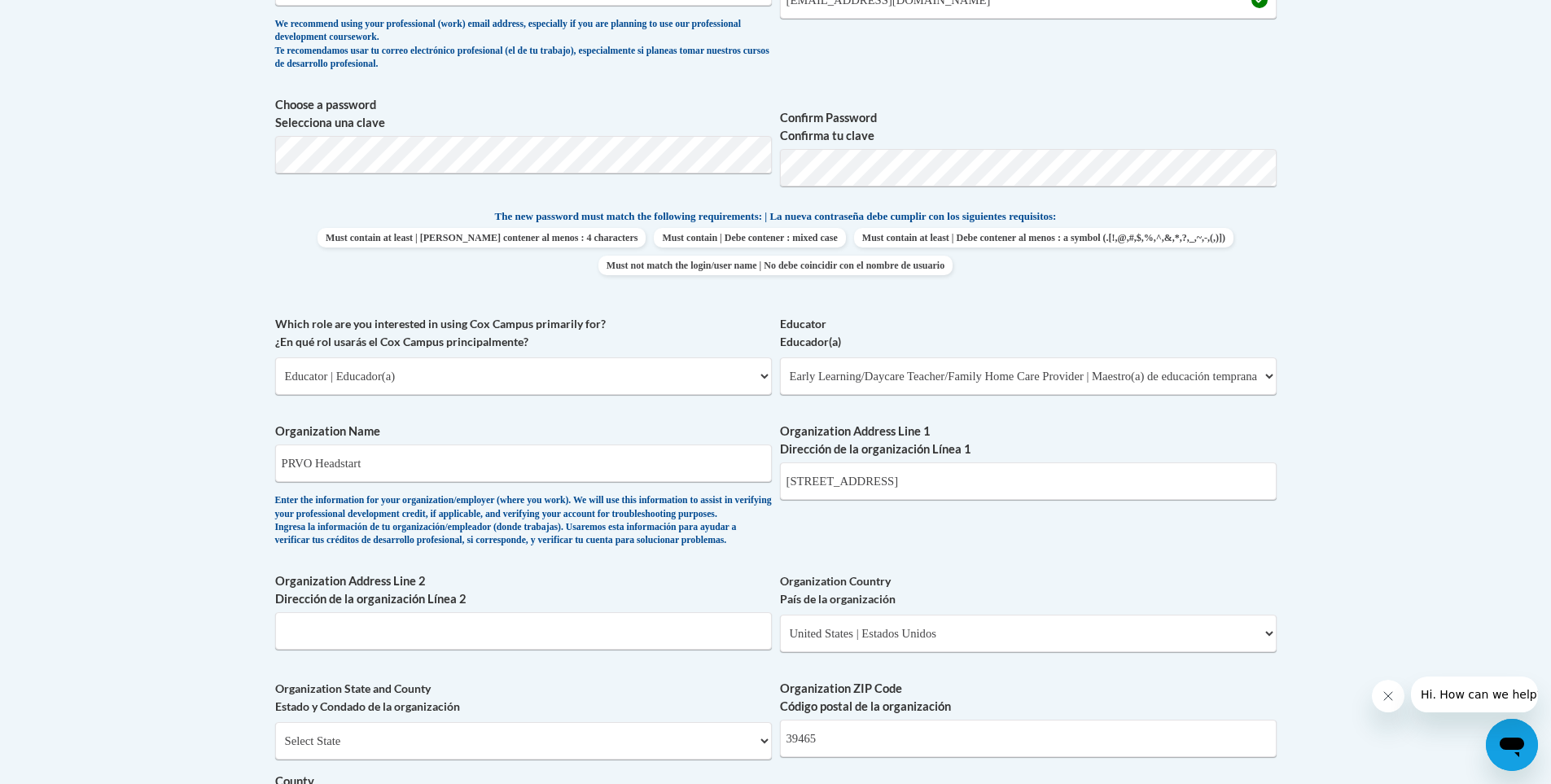
scroll to position [651, 0]
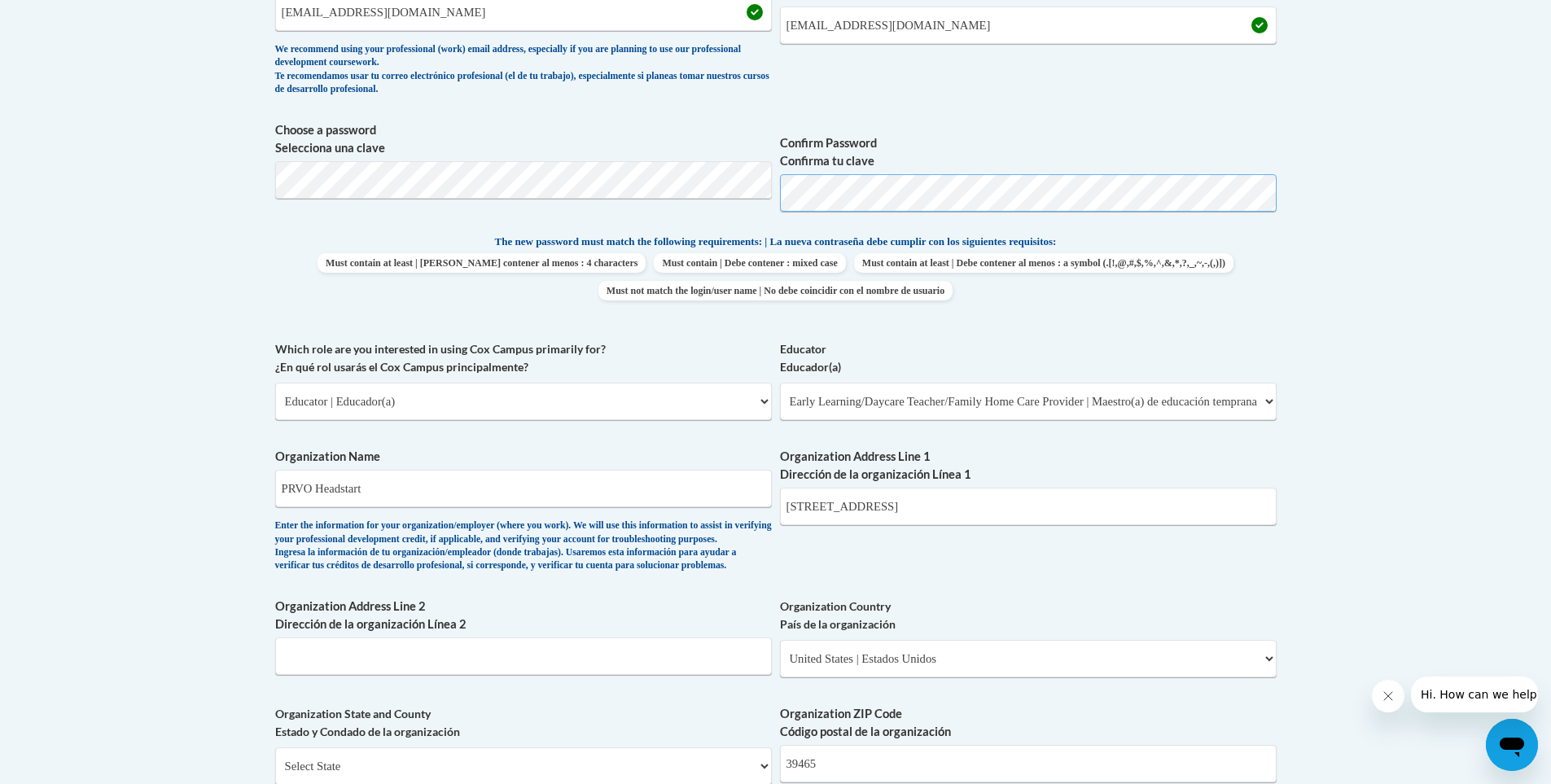
click at [701, 200] on span "Choose a password Selecciona una clave Confirm Password Confirma tu clave" at bounding box center [776, 173] width 1002 height 103
click at [124, 315] on body "This site uses cookies to help improve your learning experience. By continuing …" at bounding box center [775, 561] width 1551 height 2425
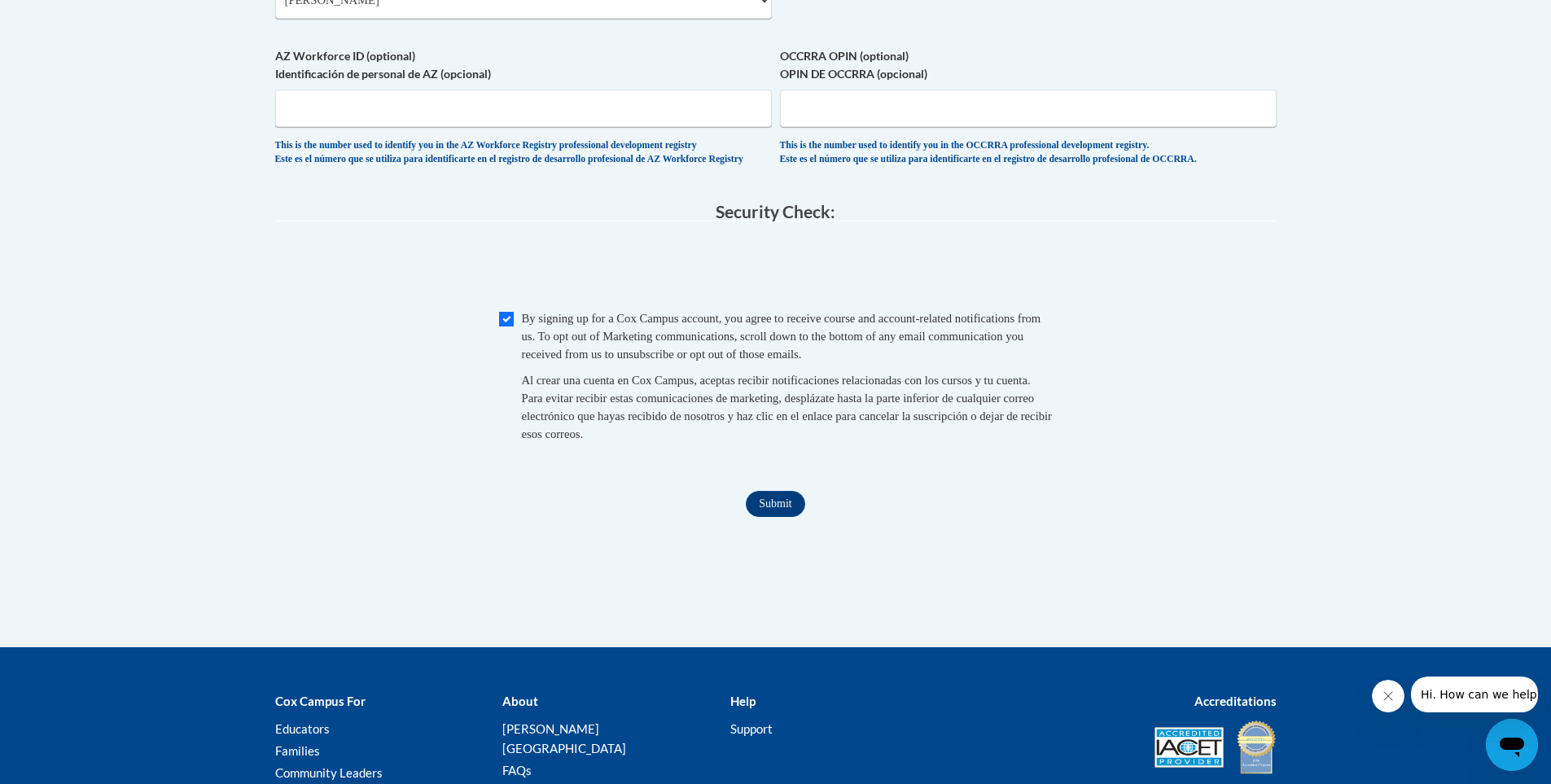
scroll to position [1661, 0]
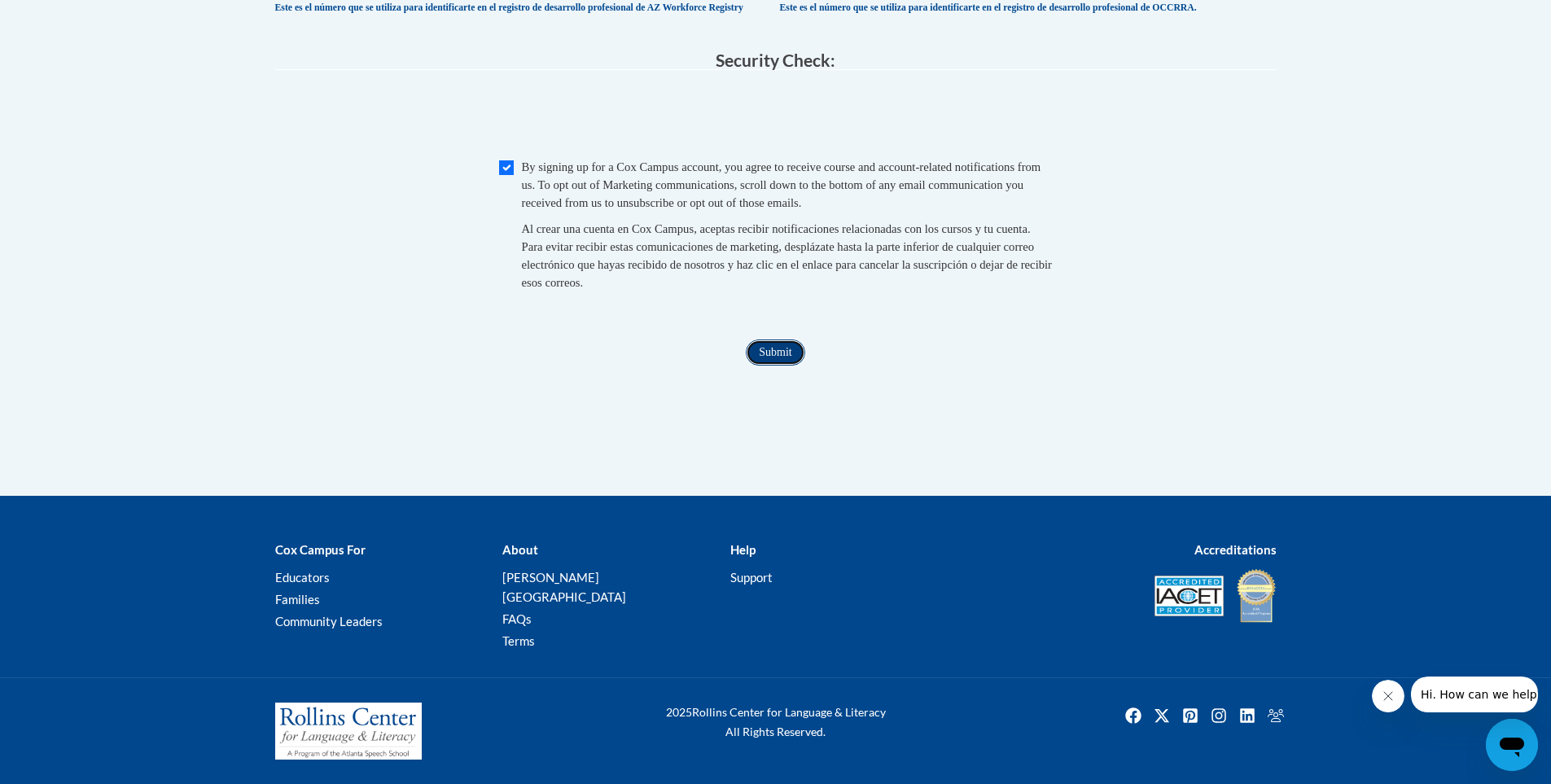
click at [776, 365] on input "Submit" at bounding box center [774, 352] width 58 height 26
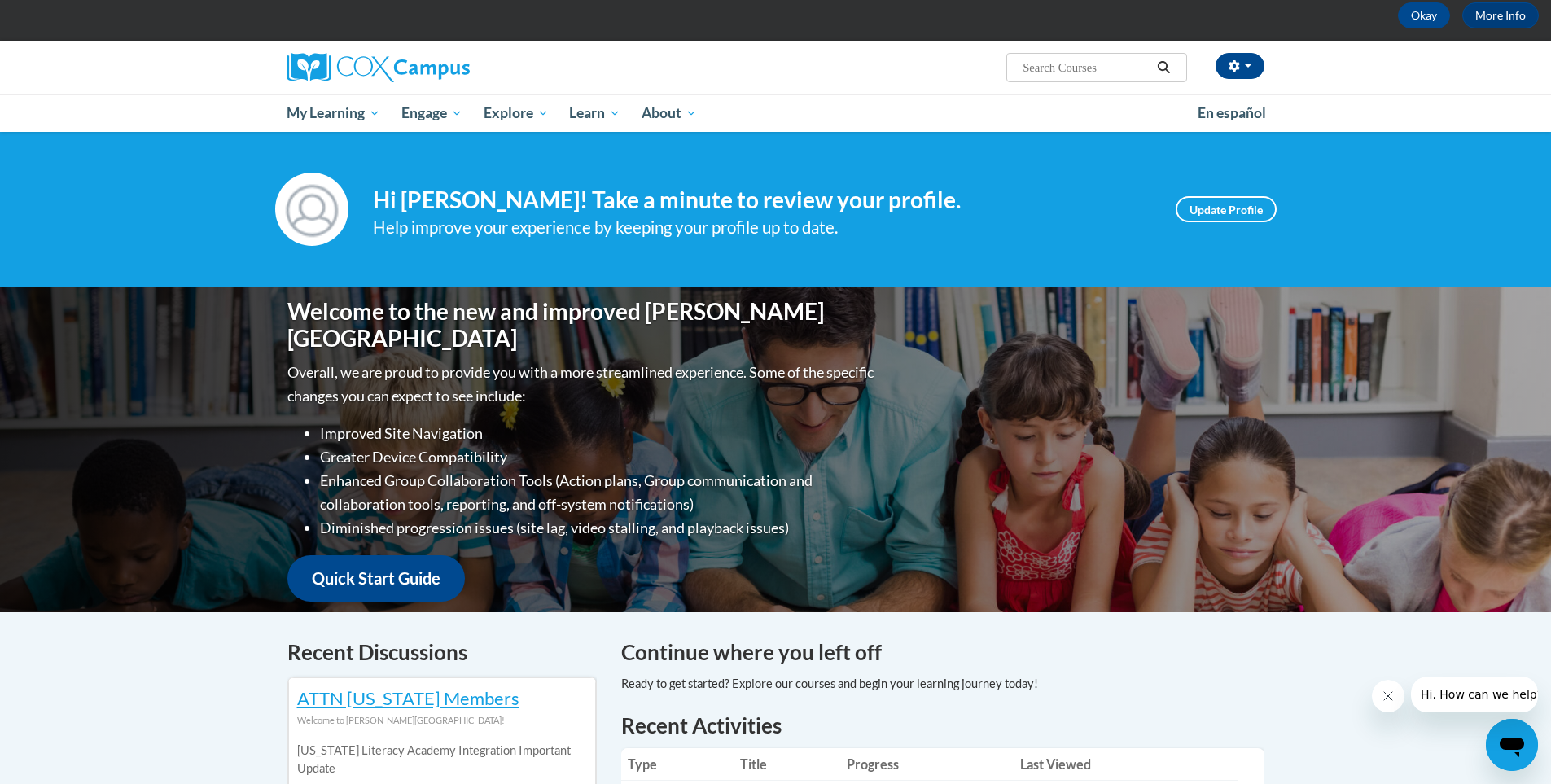
scroll to position [81, 0]
